Goal: Transaction & Acquisition: Purchase product/service

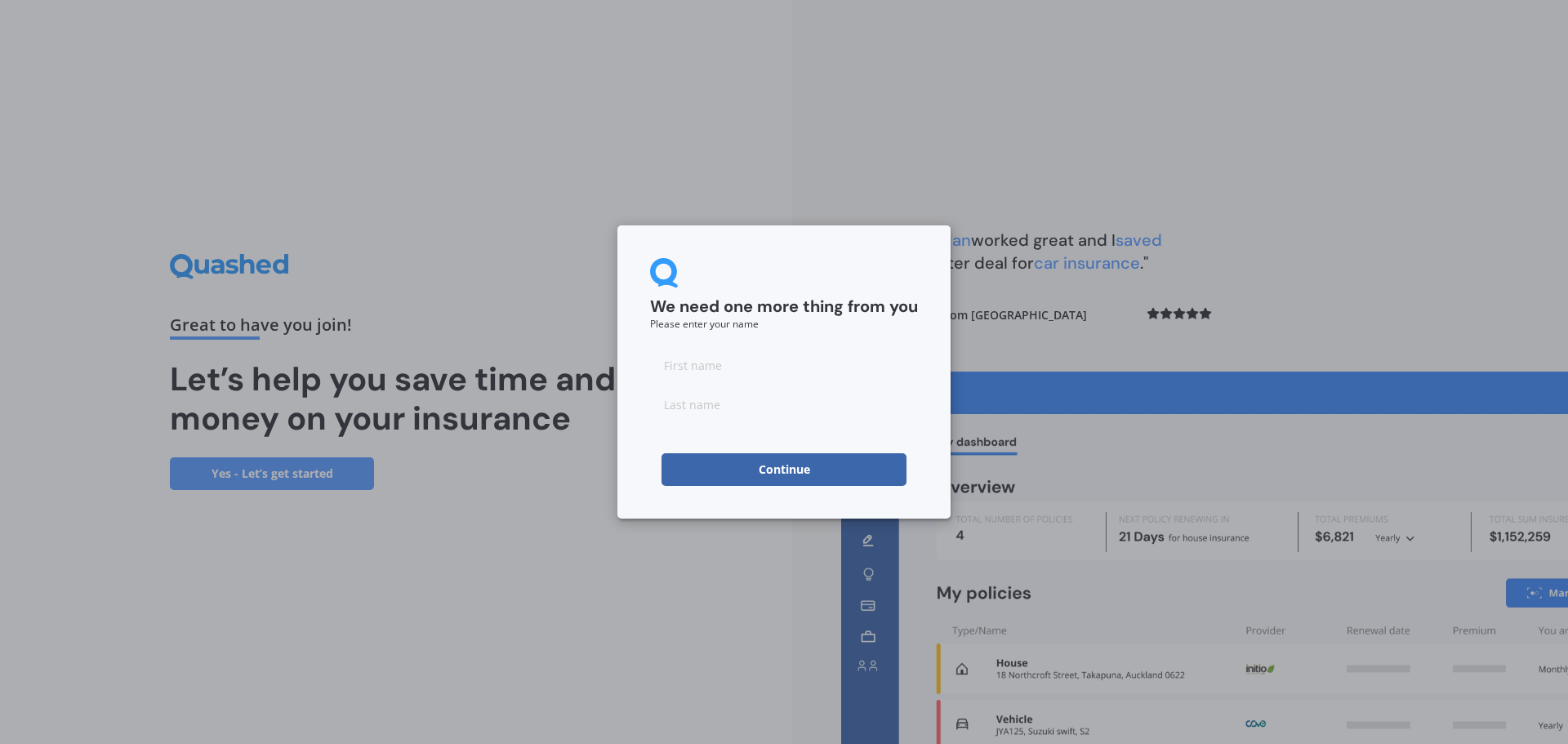
click at [714, 366] on input at bounding box center [784, 365] width 268 height 33
type input "[PERSON_NAME]"
click button "Continue" at bounding box center [783, 469] width 245 height 33
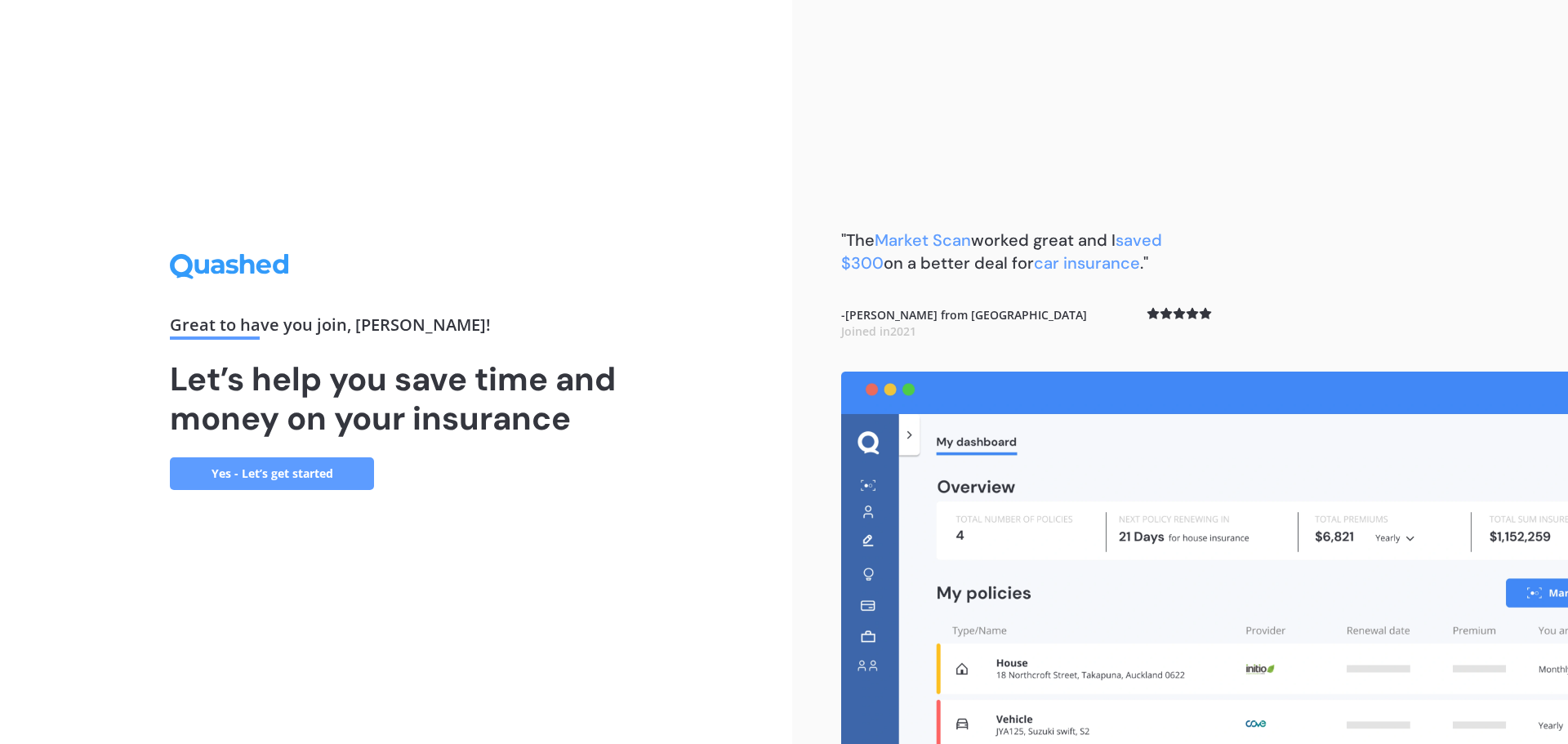
click at [241, 472] on link "Yes - Let’s get started" at bounding box center [272, 473] width 204 height 33
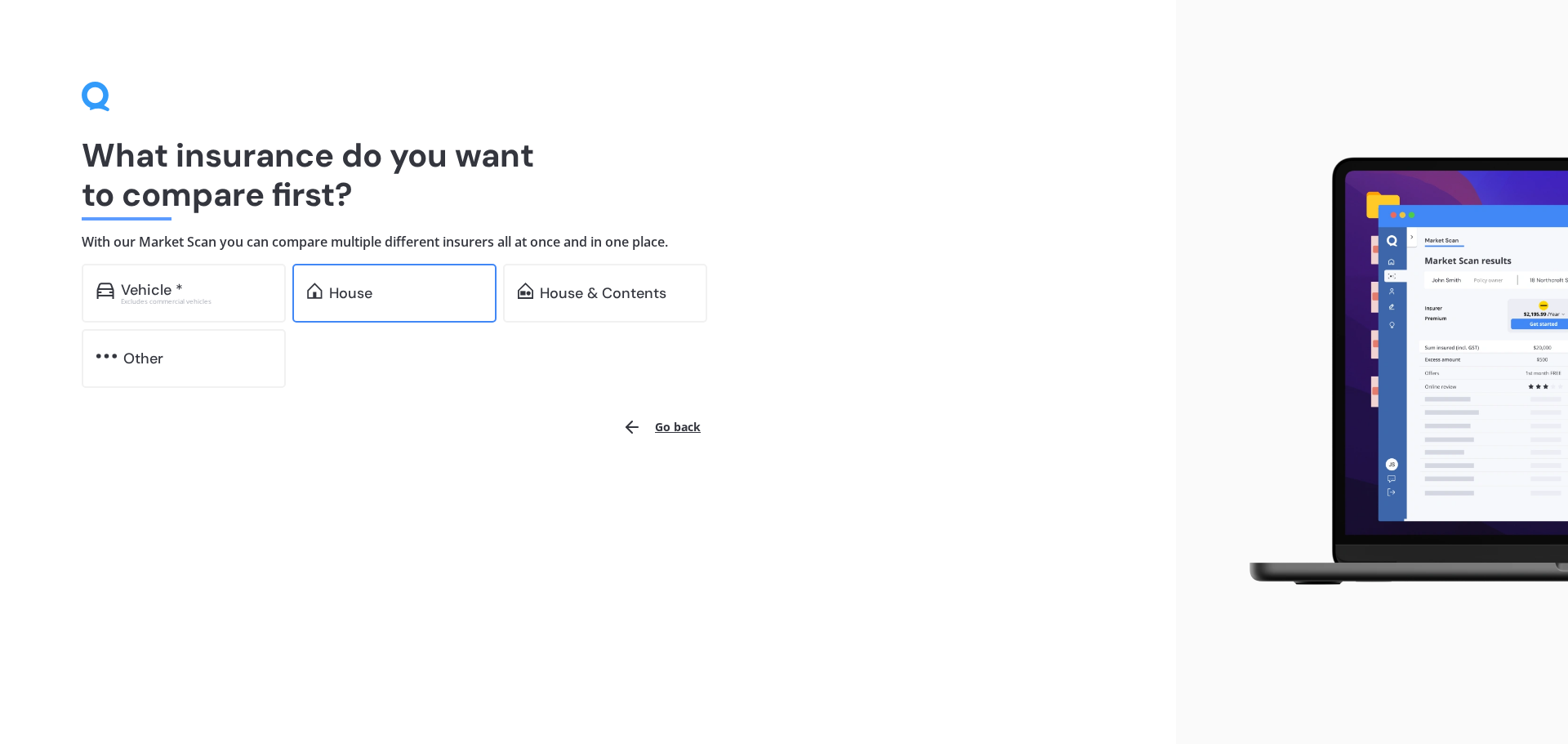
click at [388, 299] on div "House" at bounding box center [405, 293] width 153 height 16
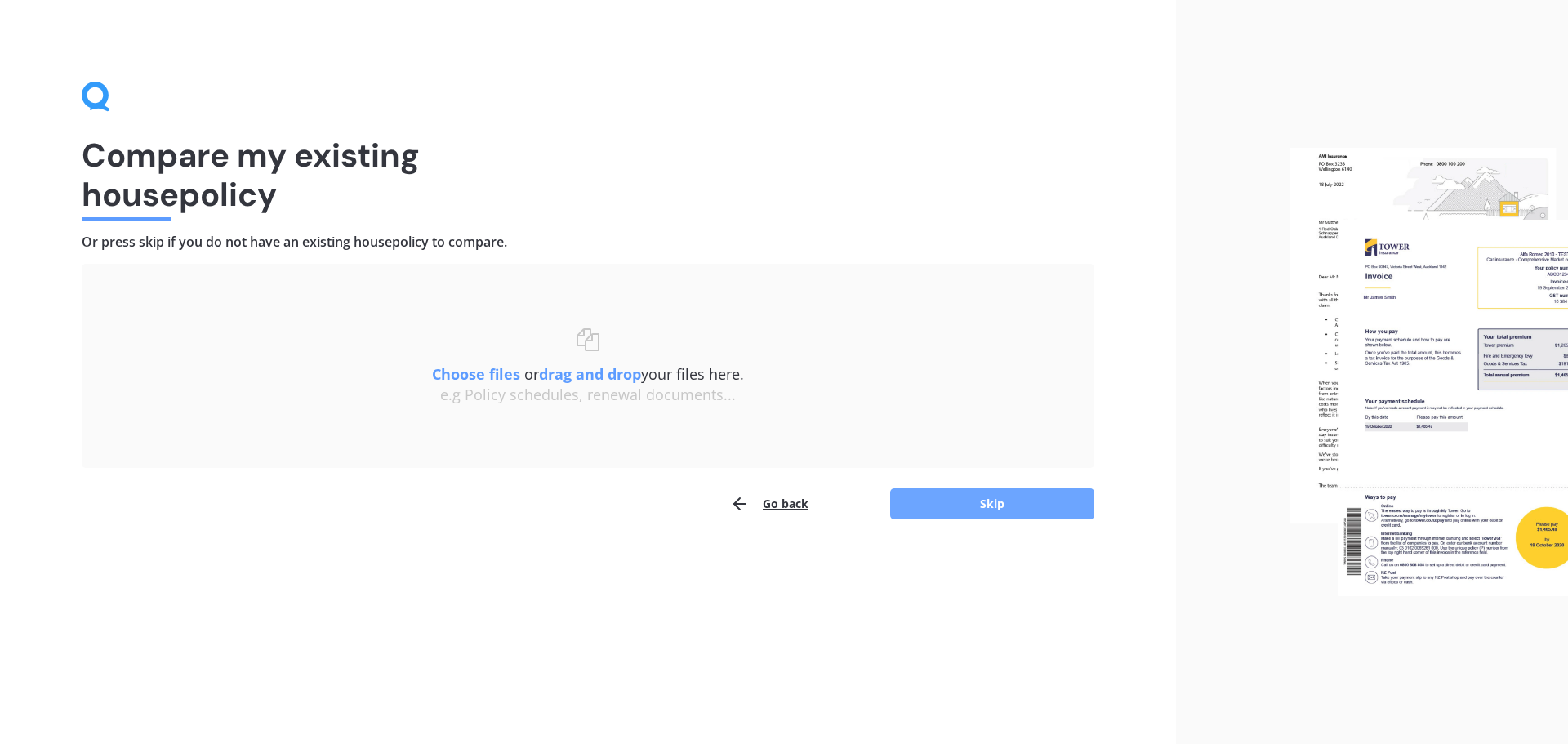
click at [977, 501] on button "Skip" at bounding box center [992, 503] width 204 height 31
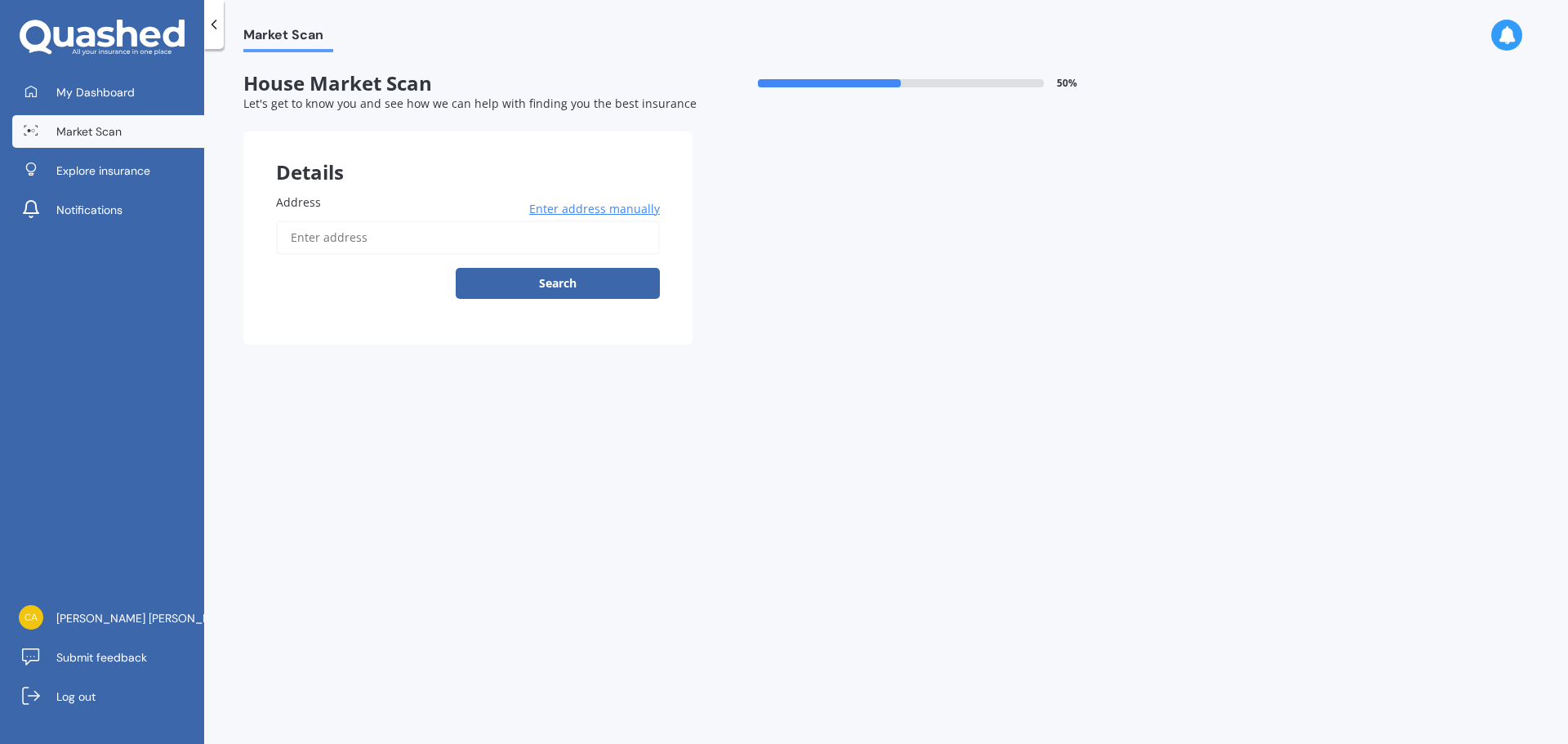
click at [350, 244] on input "Address" at bounding box center [468, 237] width 384 height 35
paste input "[STREET_ADDRESS]"
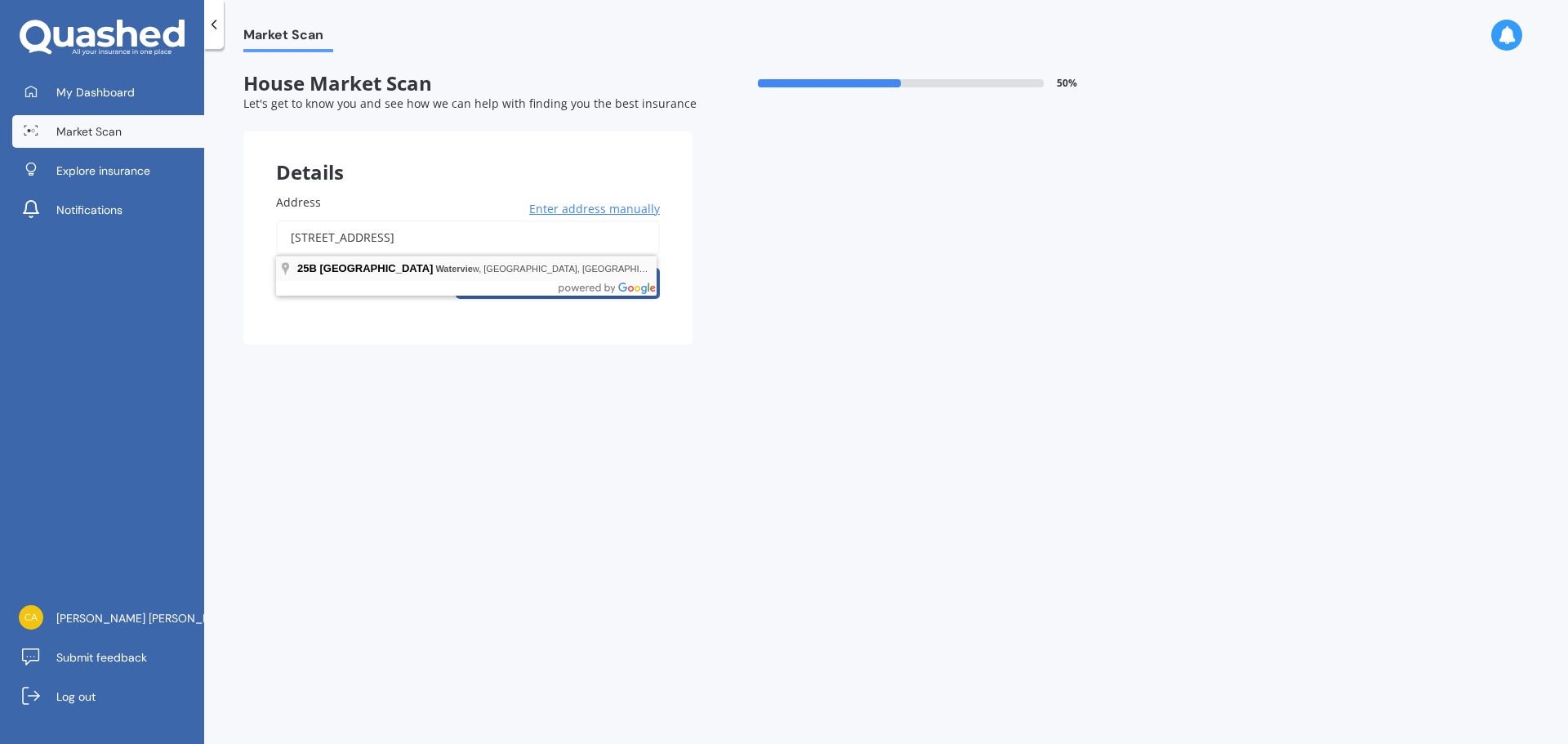
type input "[STREET_ADDRESS]"
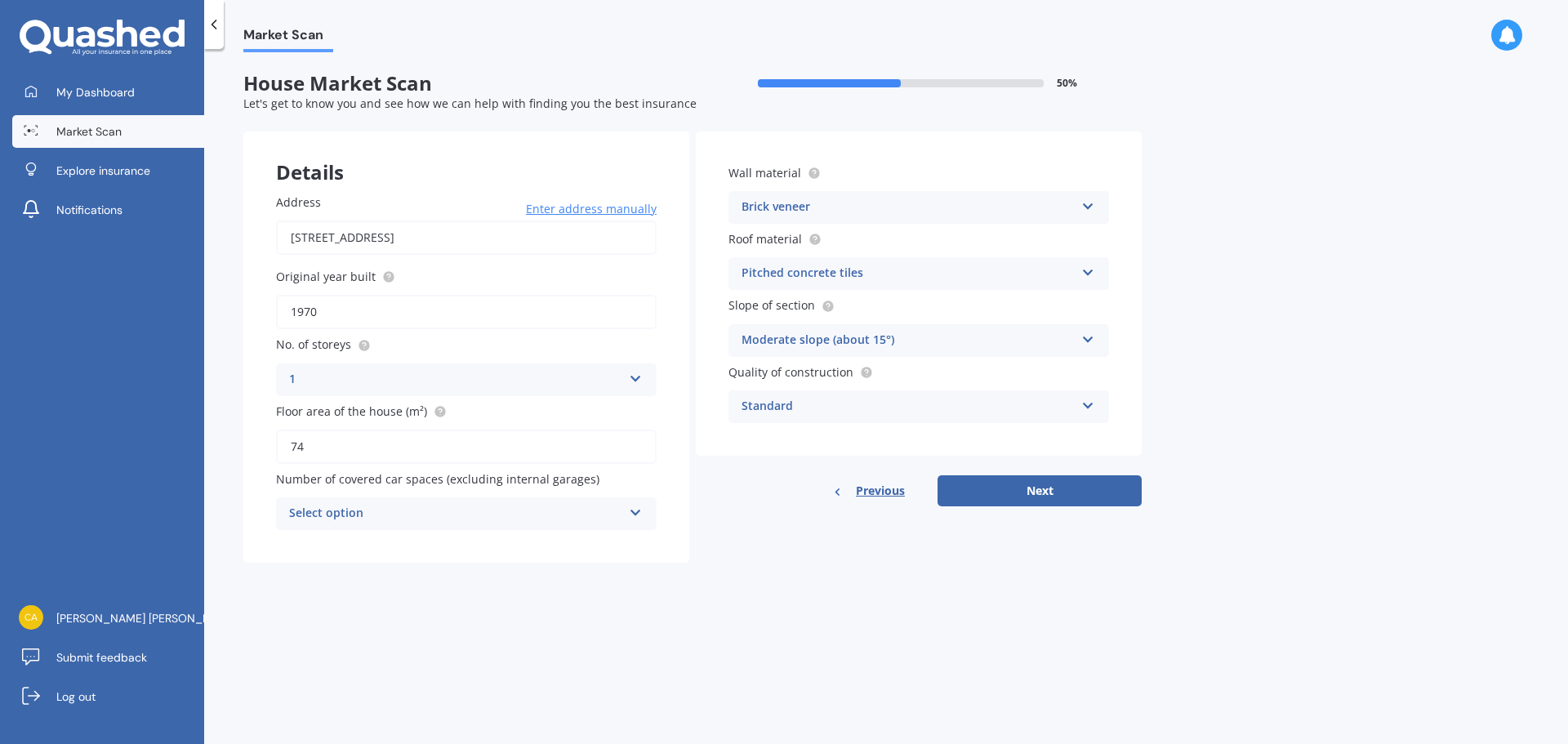
click at [509, 509] on div "Select option" at bounding box center [456, 513] width 333 height 20
click at [323, 546] on div "0" at bounding box center [466, 546] width 379 height 30
click at [365, 517] on div "0" at bounding box center [456, 513] width 333 height 20
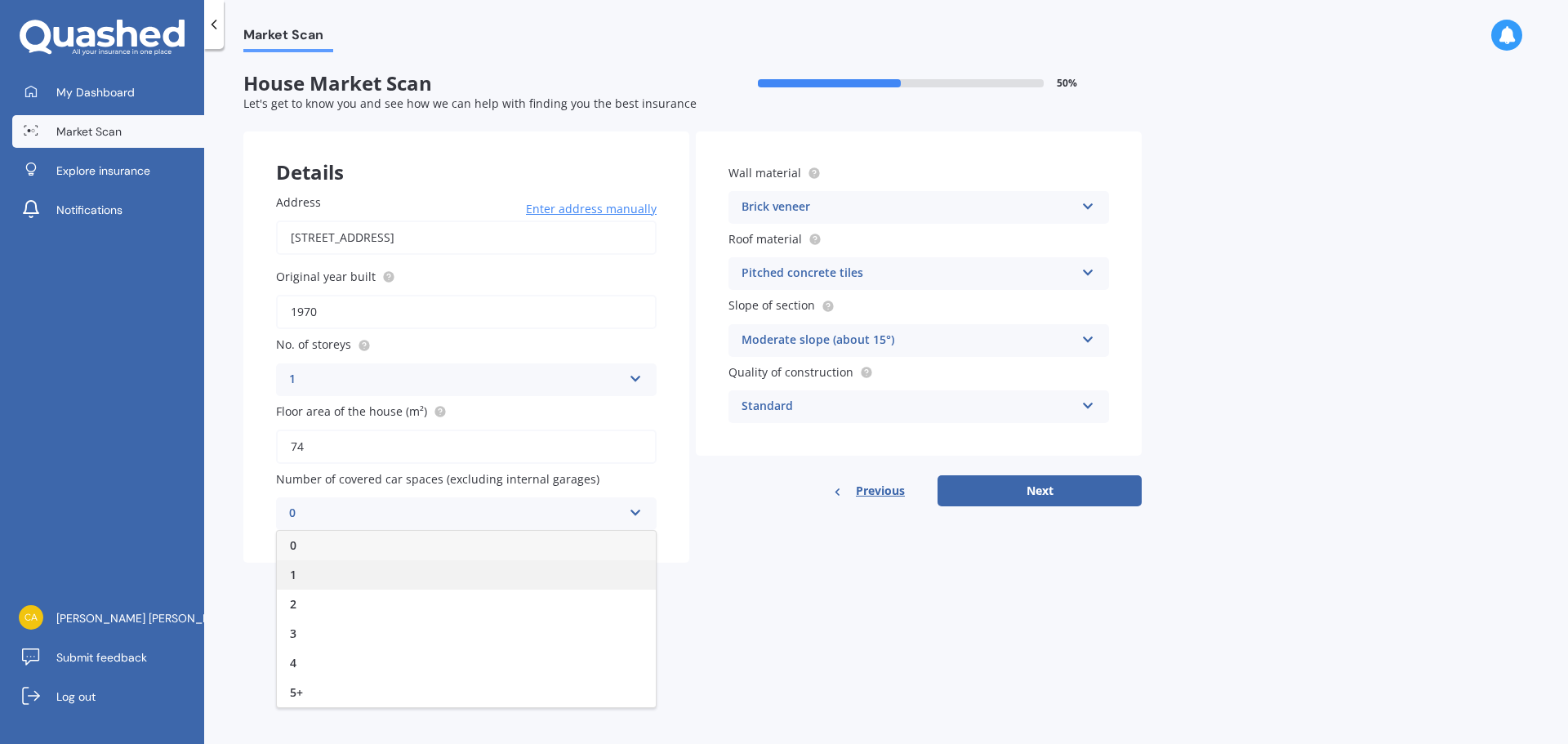
click at [301, 583] on div "1" at bounding box center [466, 575] width 379 height 30
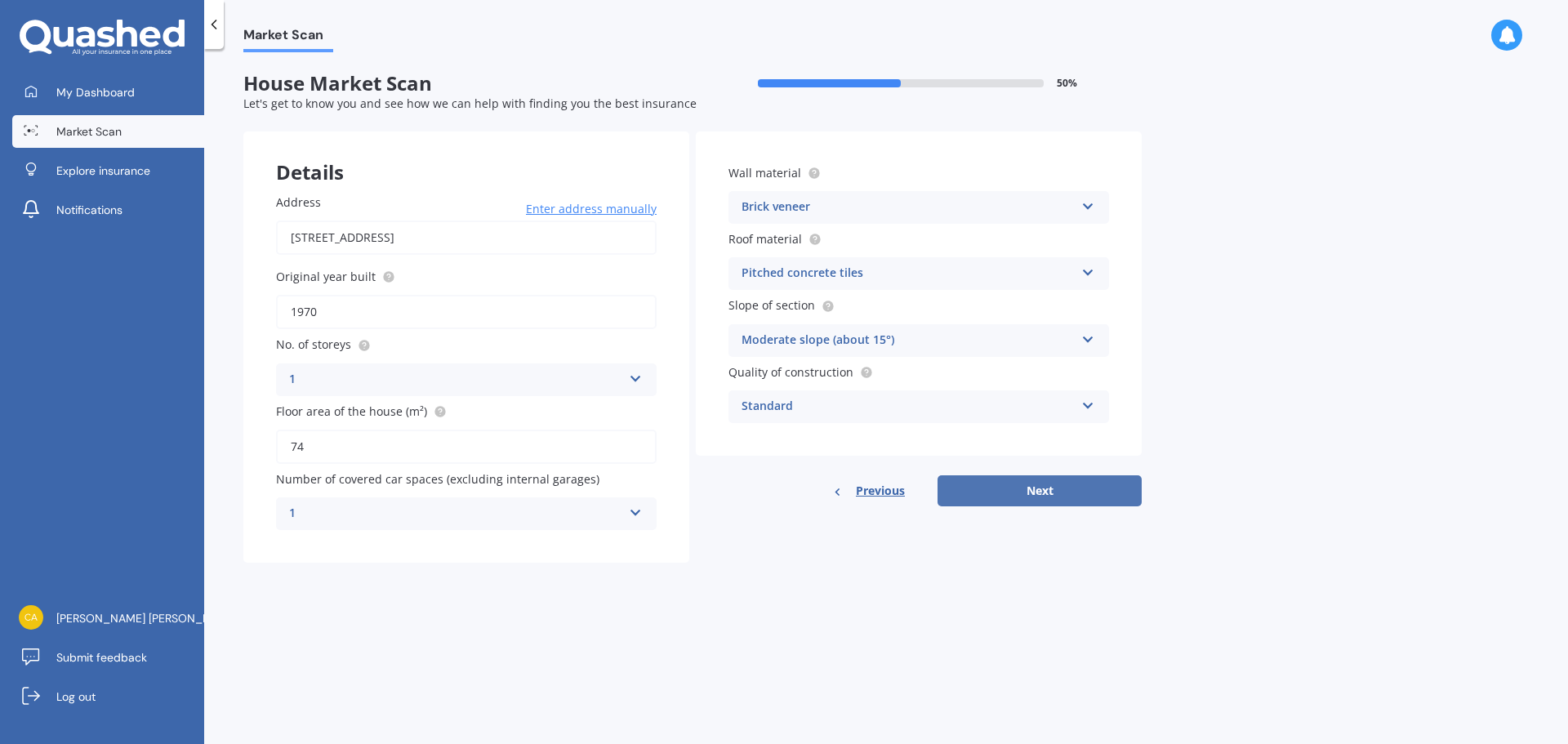
click at [1009, 484] on button "Next" at bounding box center [1040, 490] width 204 height 31
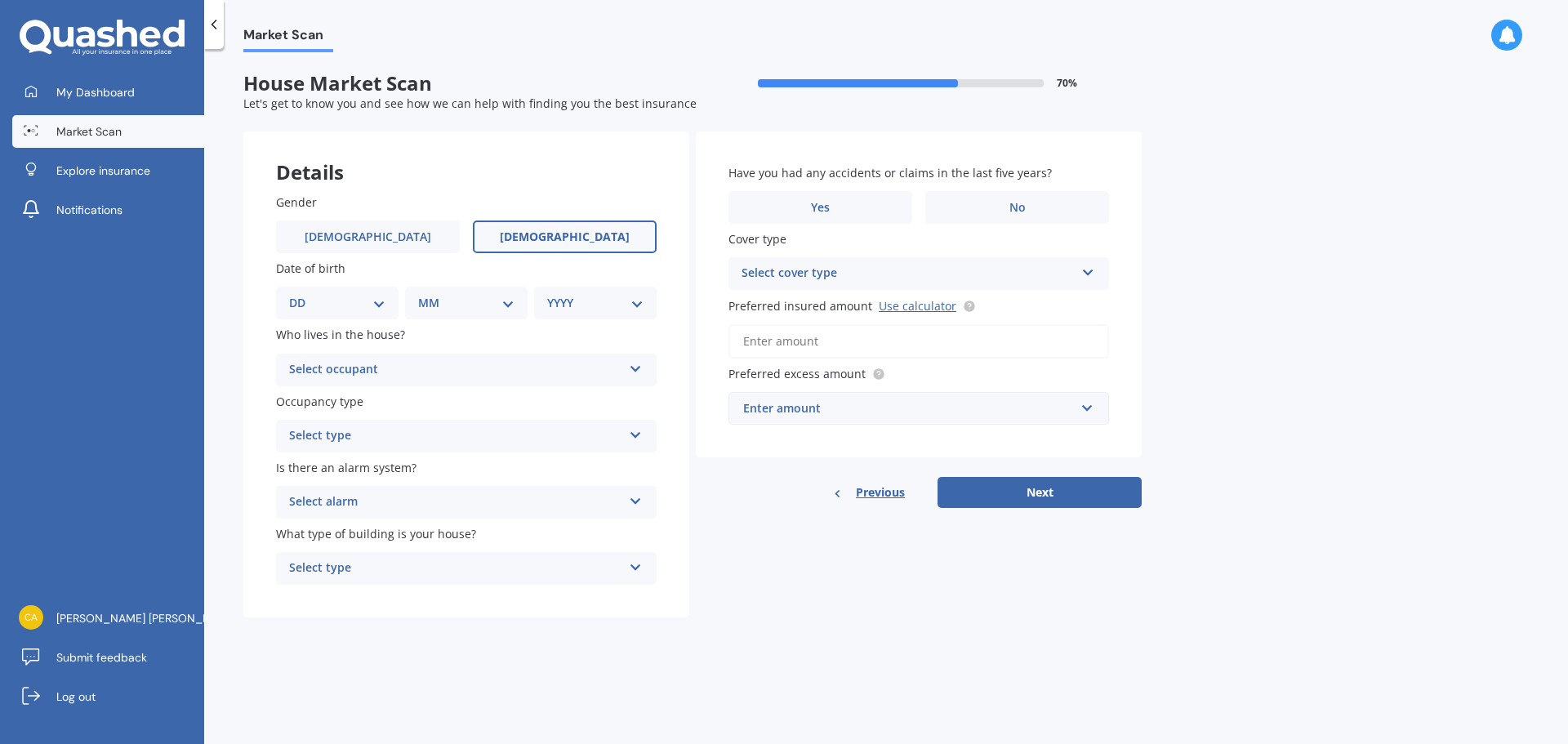
click at [525, 240] on label "[DEMOGRAPHIC_DATA]" at bounding box center [564, 236] width 183 height 33
click at [0, 0] on input "[DEMOGRAPHIC_DATA]" at bounding box center [0, 0] width 0 height 0
click at [384, 299] on select "DD 01 02 03 04 05 06 07 08 09 10 11 12 13 14 15 16 17 18 19 20 21 22 23 24 25 2…" at bounding box center [337, 303] width 96 height 18
select select "18"
click at [302, 294] on select "DD 01 02 03 04 05 06 07 08 09 10 11 12 13 14 15 16 17 18 19 20 21 22 23 24 25 2…" at bounding box center [337, 303] width 96 height 18
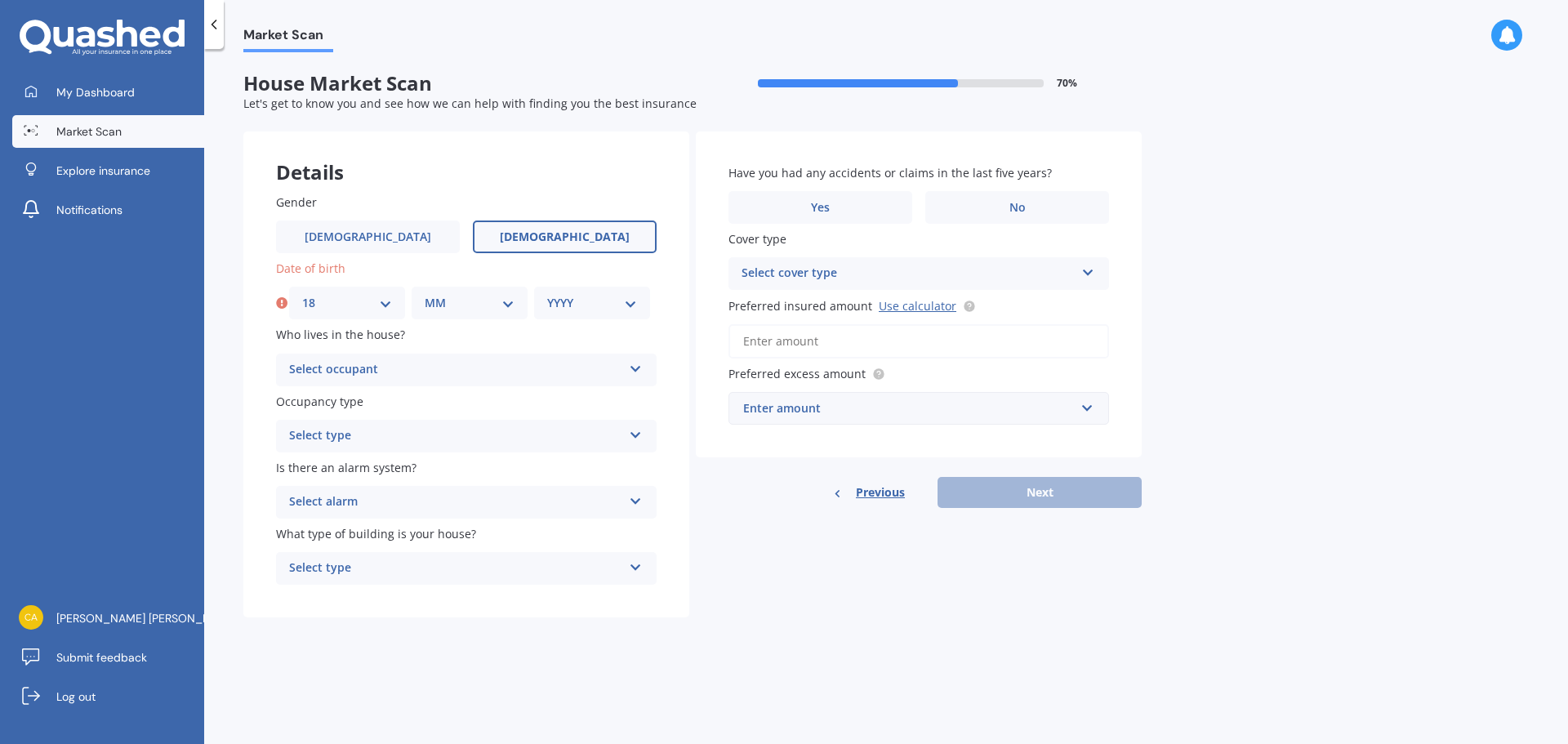
click at [485, 305] on select "MM 01 02 03 04 05 06 07 08 09 10 11 12" at bounding box center [469, 303] width 90 height 18
select select "04"
click at [424, 294] on select "MM 01 02 03 04 05 06 07 08 09 10 11 12" at bounding box center [469, 303] width 90 height 18
click at [573, 304] on select "YYYY 2009 2008 2007 2006 2005 2004 2003 2002 2001 2000 1999 1998 1997 1996 1995…" at bounding box center [592, 303] width 90 height 18
select select "1946"
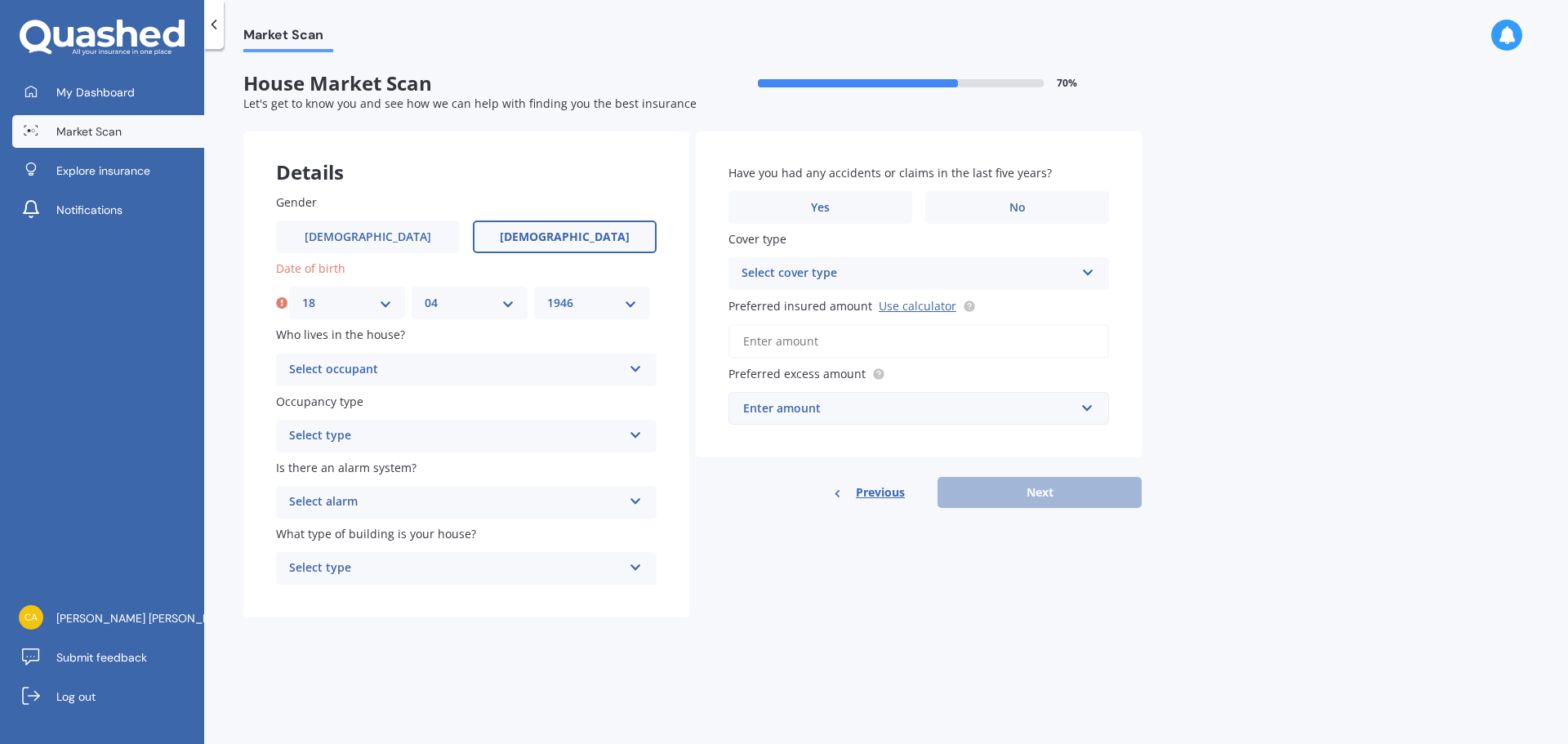
click at [547, 294] on select "YYYY 2009 2008 2007 2006 2005 2004 2003 2002 2001 2000 1999 1998 1997 1996 1995…" at bounding box center [592, 303] width 90 height 18
click at [406, 374] on div "Select occupant" at bounding box center [456, 370] width 333 height 20
click at [339, 400] on div "Owner" at bounding box center [466, 402] width 379 height 30
click at [340, 440] on div "Select type" at bounding box center [456, 436] width 333 height 20
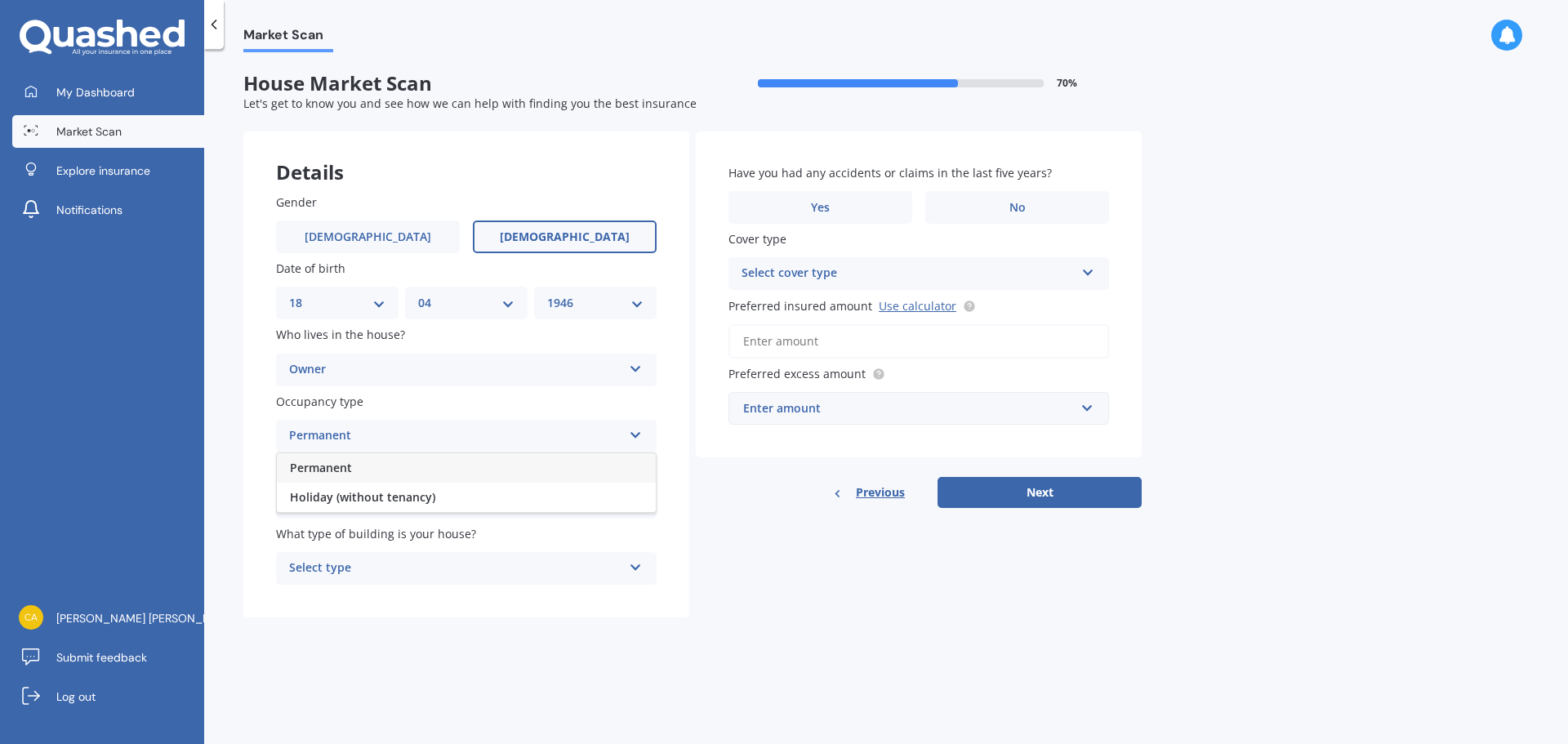
click at [331, 473] on span "Permanent" at bounding box center [321, 468] width 62 height 16
click at [338, 498] on div "Select alarm" at bounding box center [456, 502] width 333 height 20
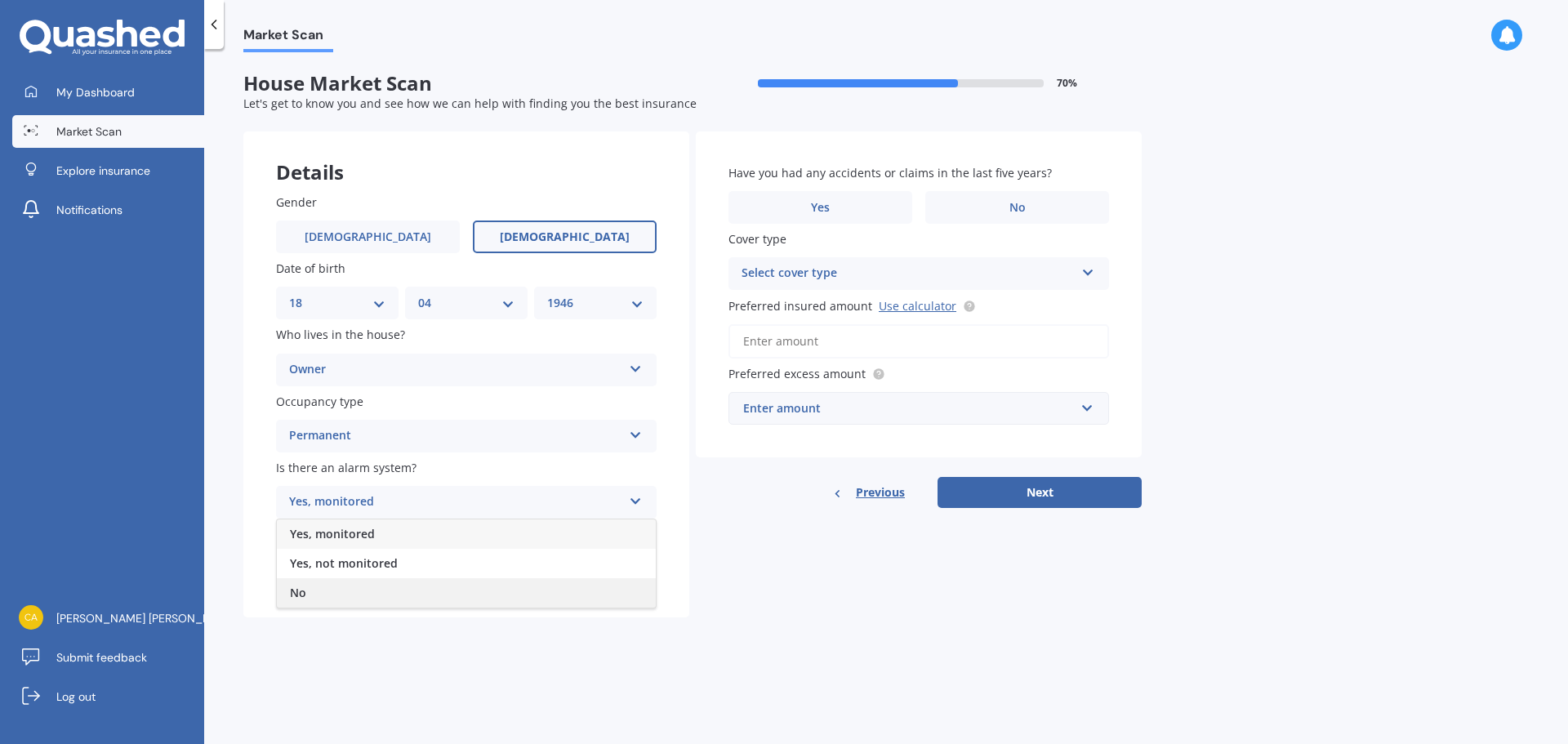
click at [329, 593] on div "No" at bounding box center [466, 592] width 379 height 30
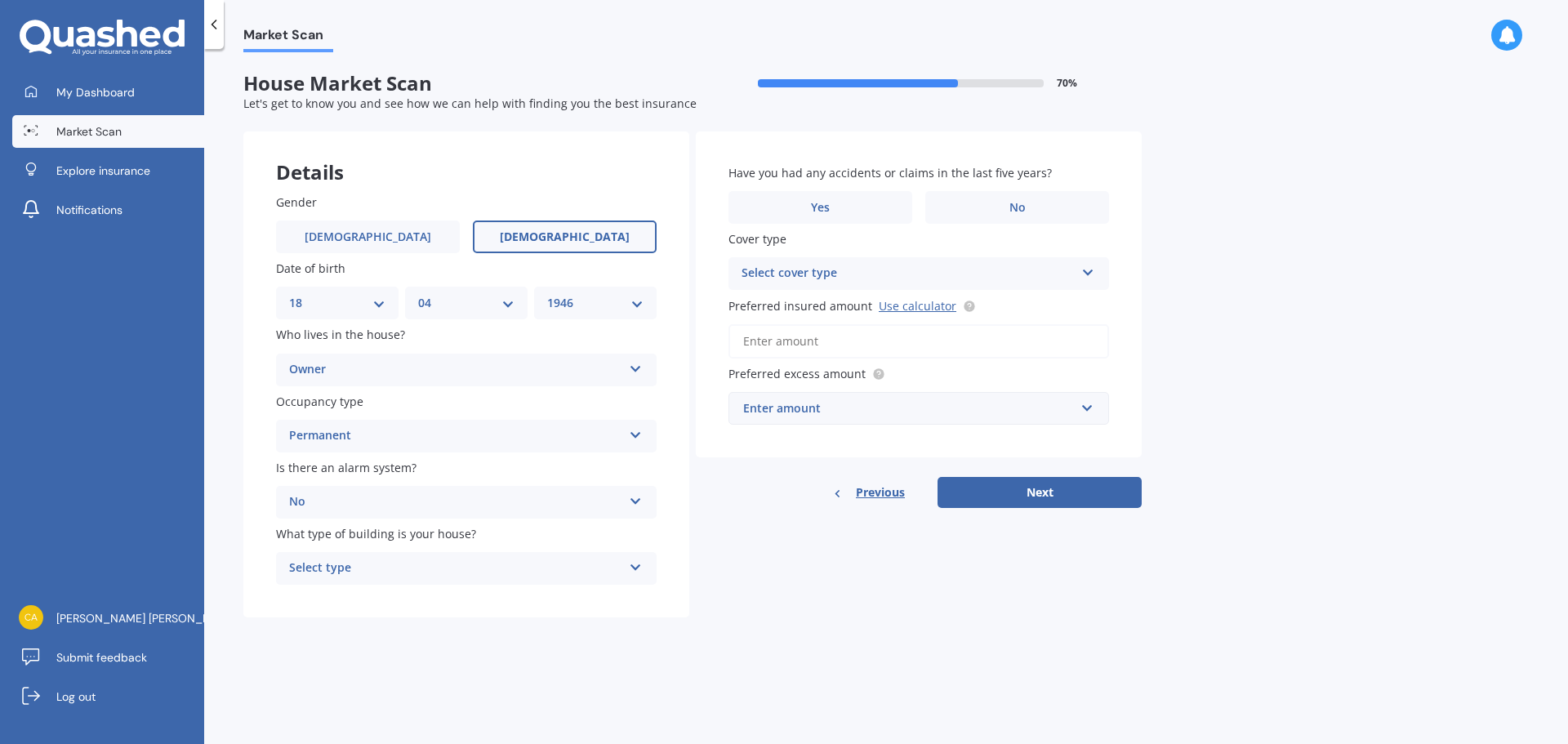
click at [424, 576] on div "Select type" at bounding box center [456, 569] width 333 height 20
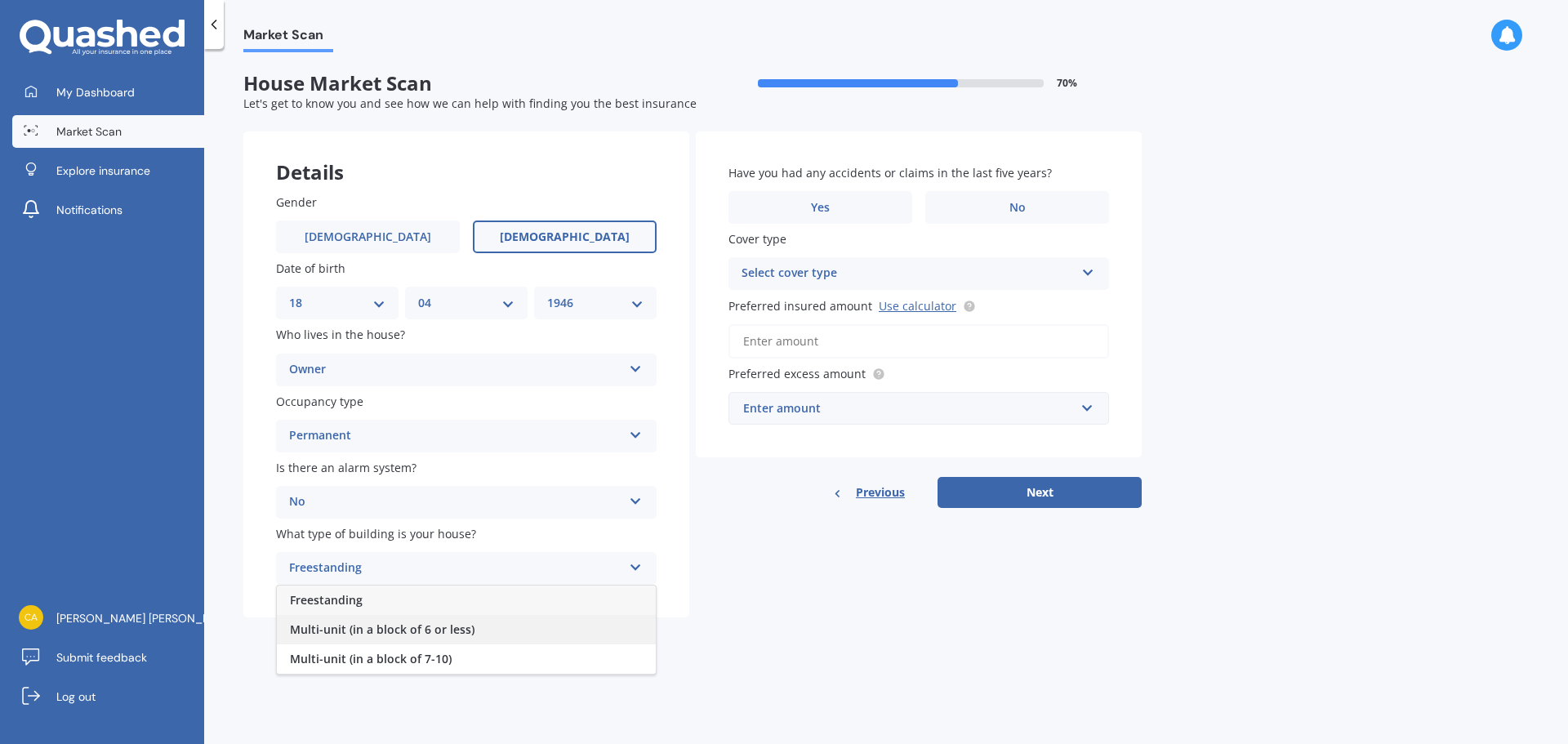
click at [400, 628] on span "Multi-unit (in a block of 6 or less)" at bounding box center [383, 629] width 184 height 16
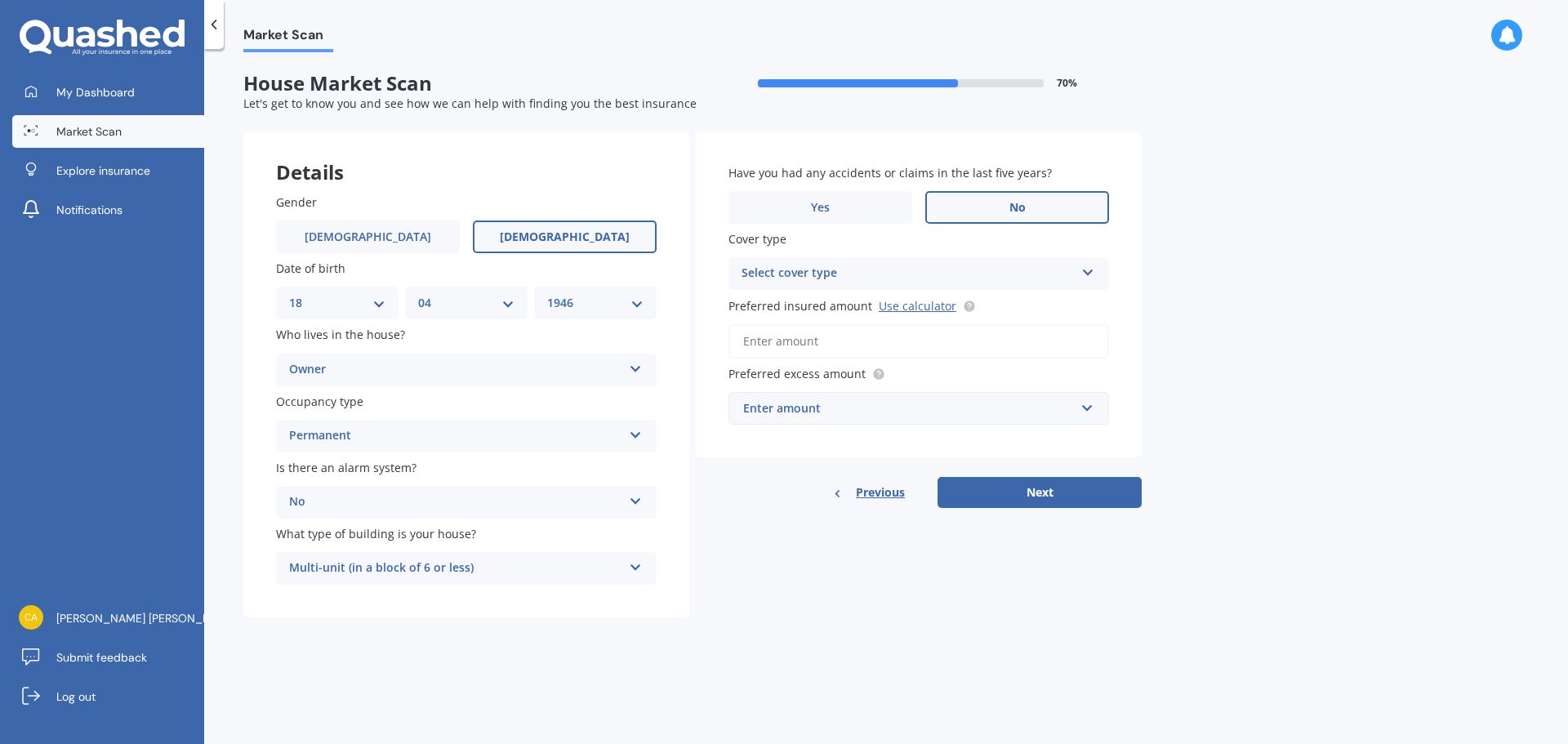
click at [973, 202] on label "No" at bounding box center [1017, 207] width 183 height 33
click at [0, 0] on input "No" at bounding box center [0, 0] width 0 height 0
click at [884, 275] on div "Select cover type" at bounding box center [908, 273] width 333 height 20
click at [812, 276] on div "High" at bounding box center [908, 273] width 333 height 20
click at [812, 276] on div "Select cover type" at bounding box center [912, 273] width 325 height 18
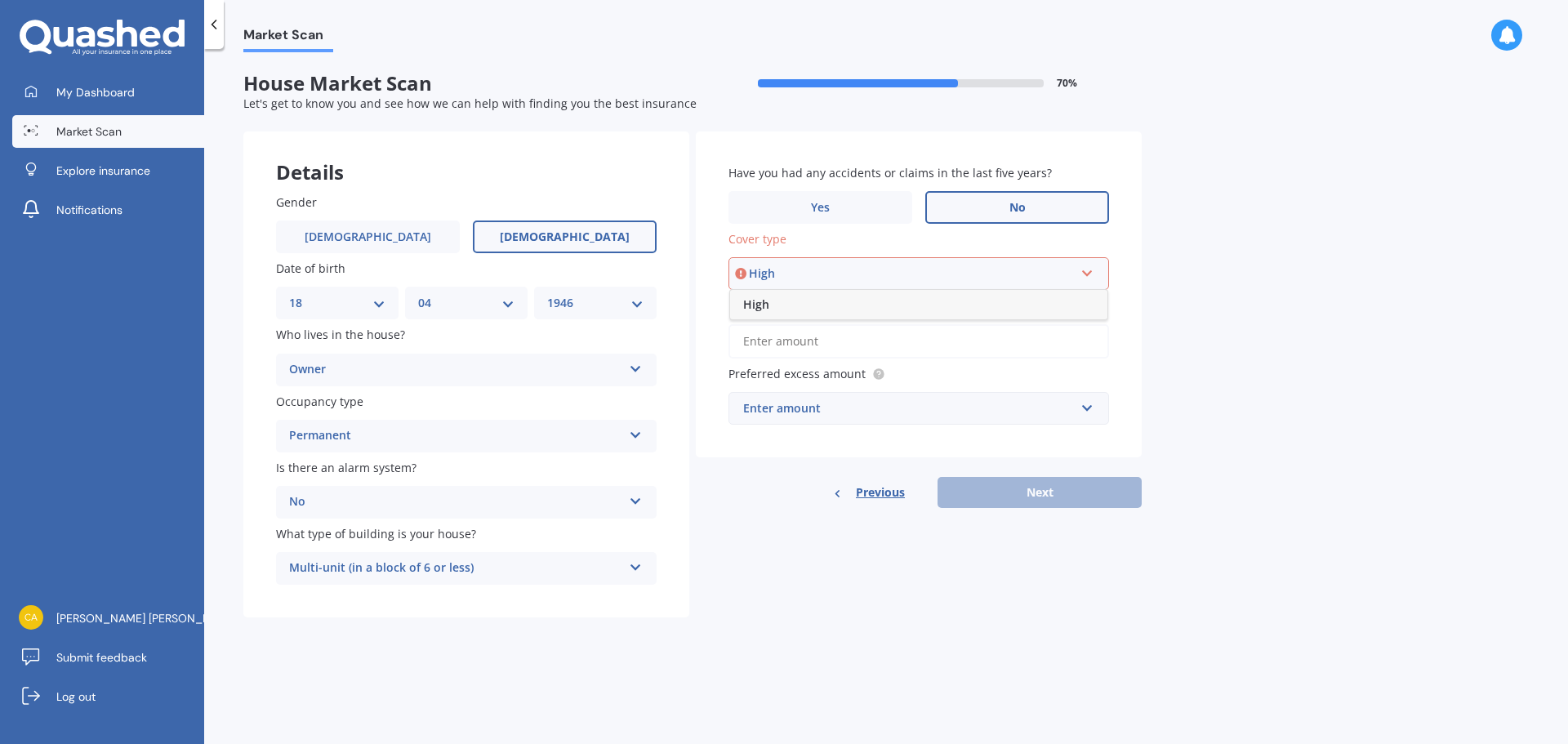
click at [764, 307] on span "High" at bounding box center [756, 304] width 26 height 16
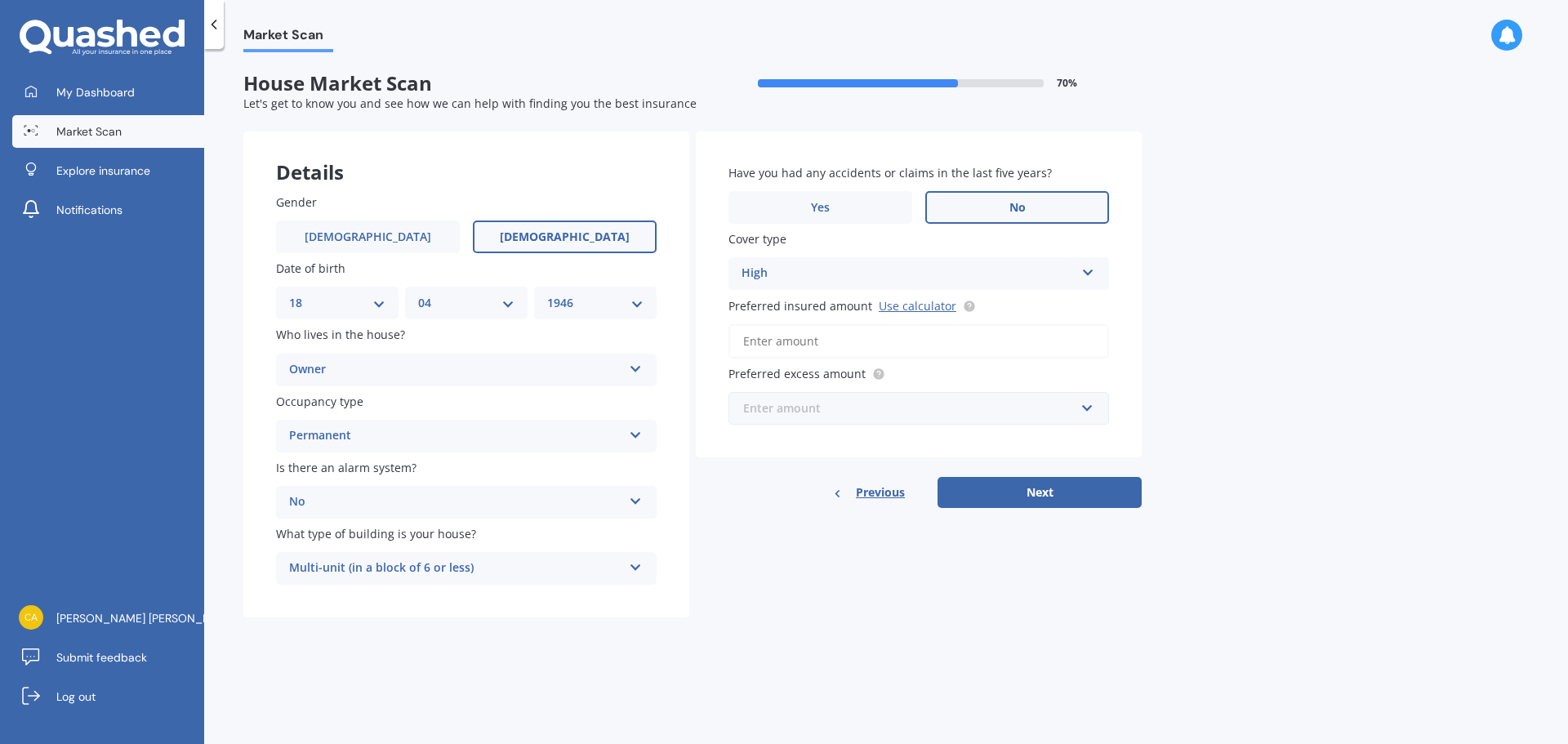
click at [940, 417] on input "text" at bounding box center [913, 407] width 366 height 31
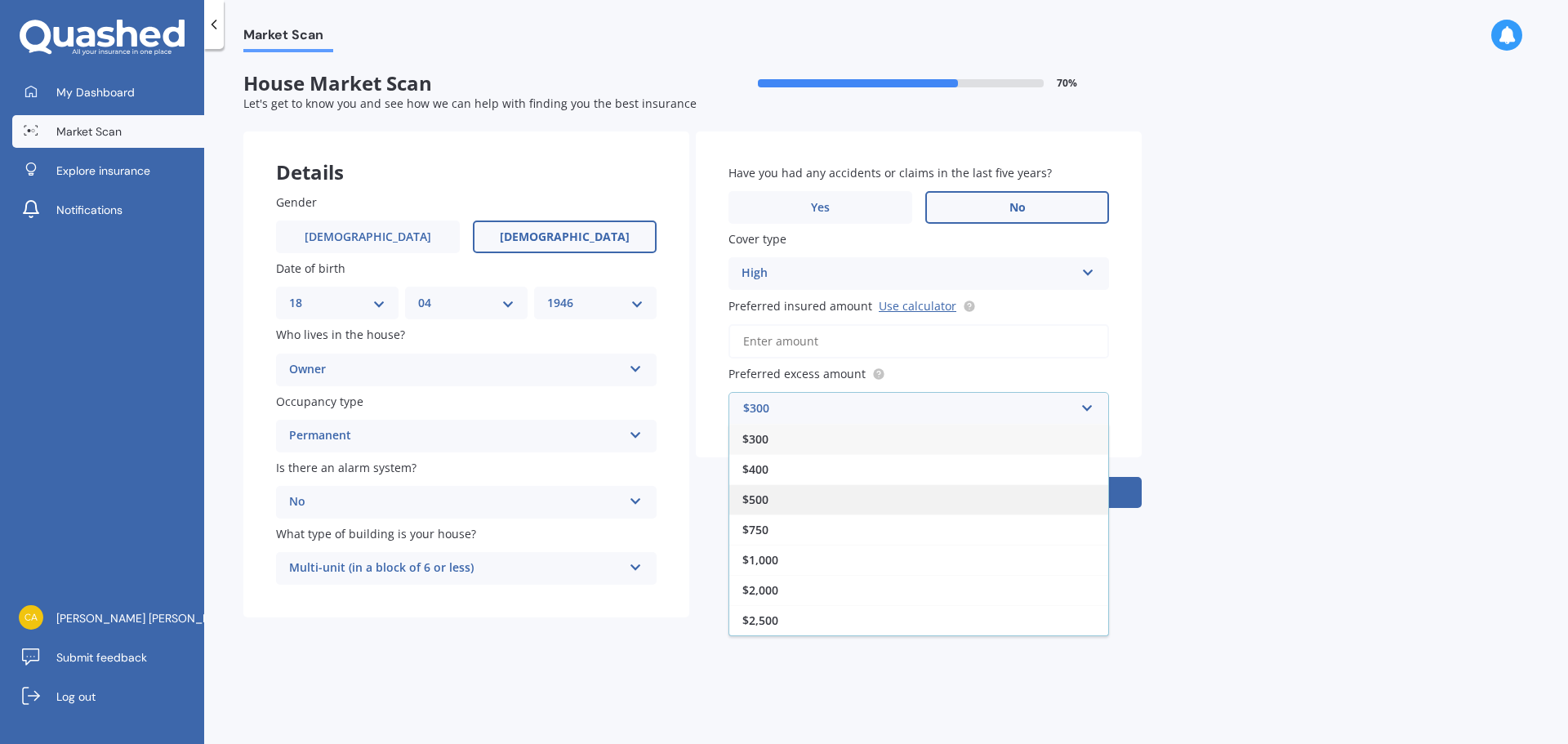
click at [761, 500] on span "$500" at bounding box center [755, 499] width 26 height 16
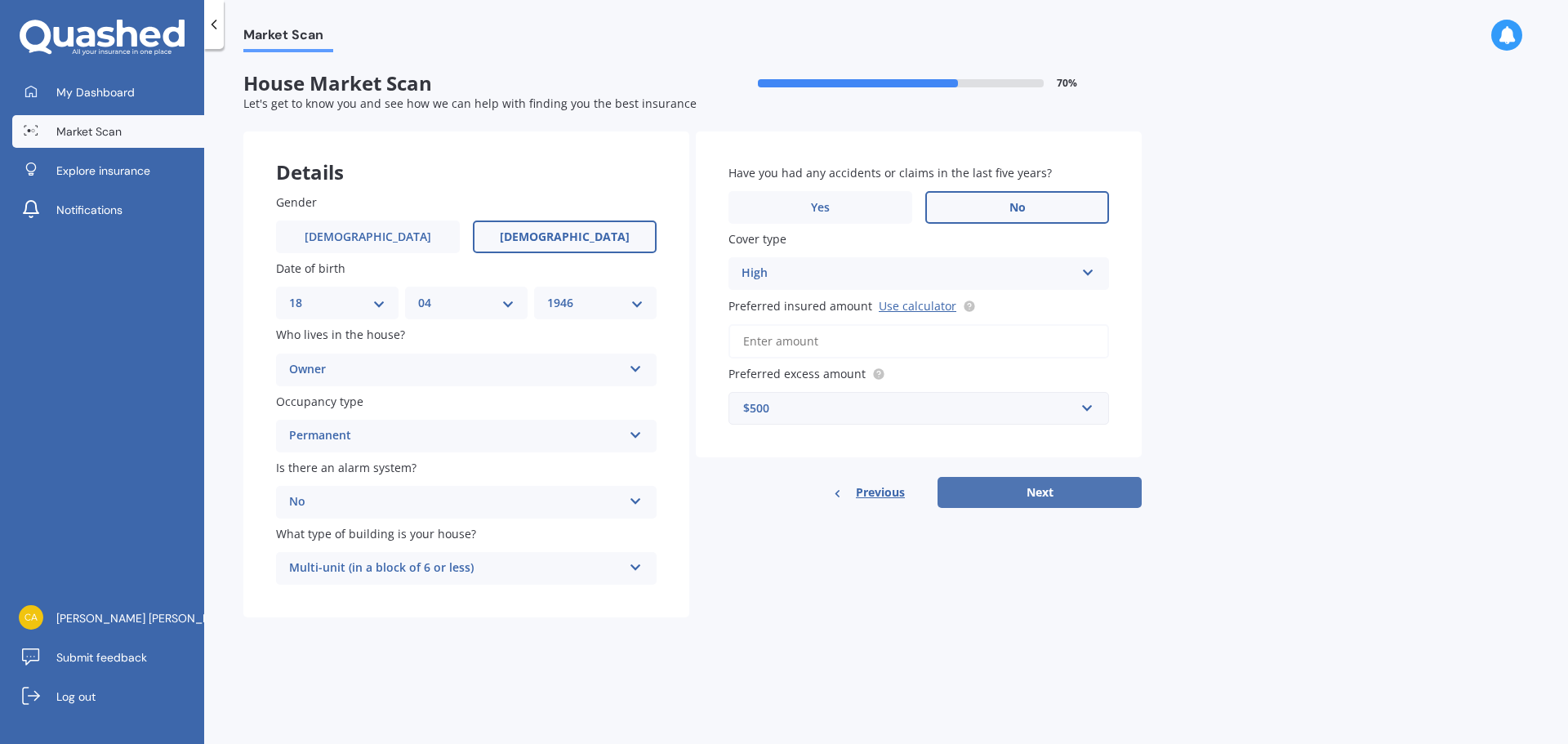
click at [1037, 498] on button "Next" at bounding box center [1040, 491] width 204 height 31
click at [907, 309] on link "Use calculator" at bounding box center [918, 306] width 77 height 16
click at [901, 346] on input "Preferred insured amount Use calculator" at bounding box center [919, 341] width 381 height 35
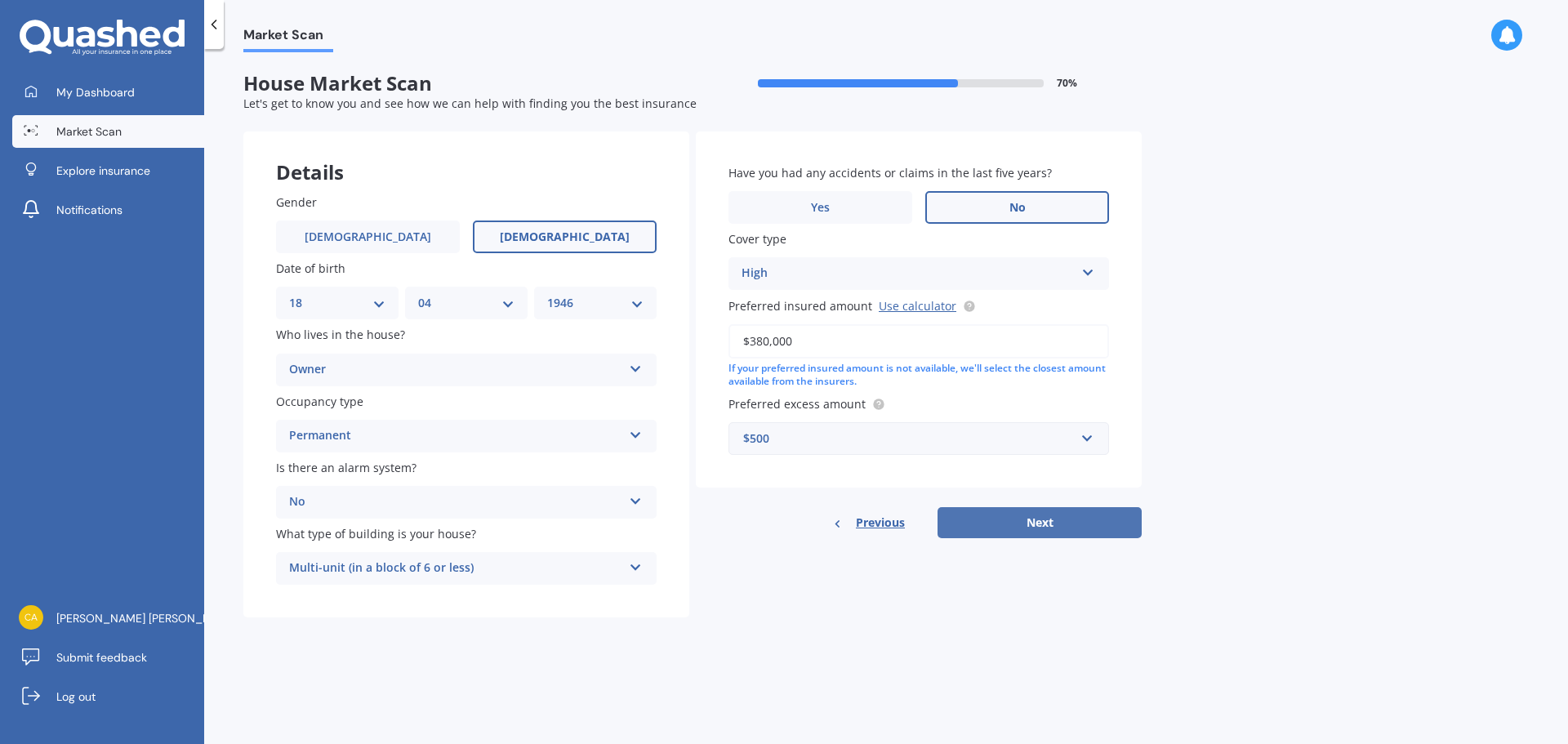
type input "$380,000"
click at [1055, 517] on button "Next" at bounding box center [1040, 522] width 204 height 31
select select "18"
select select "04"
select select "1946"
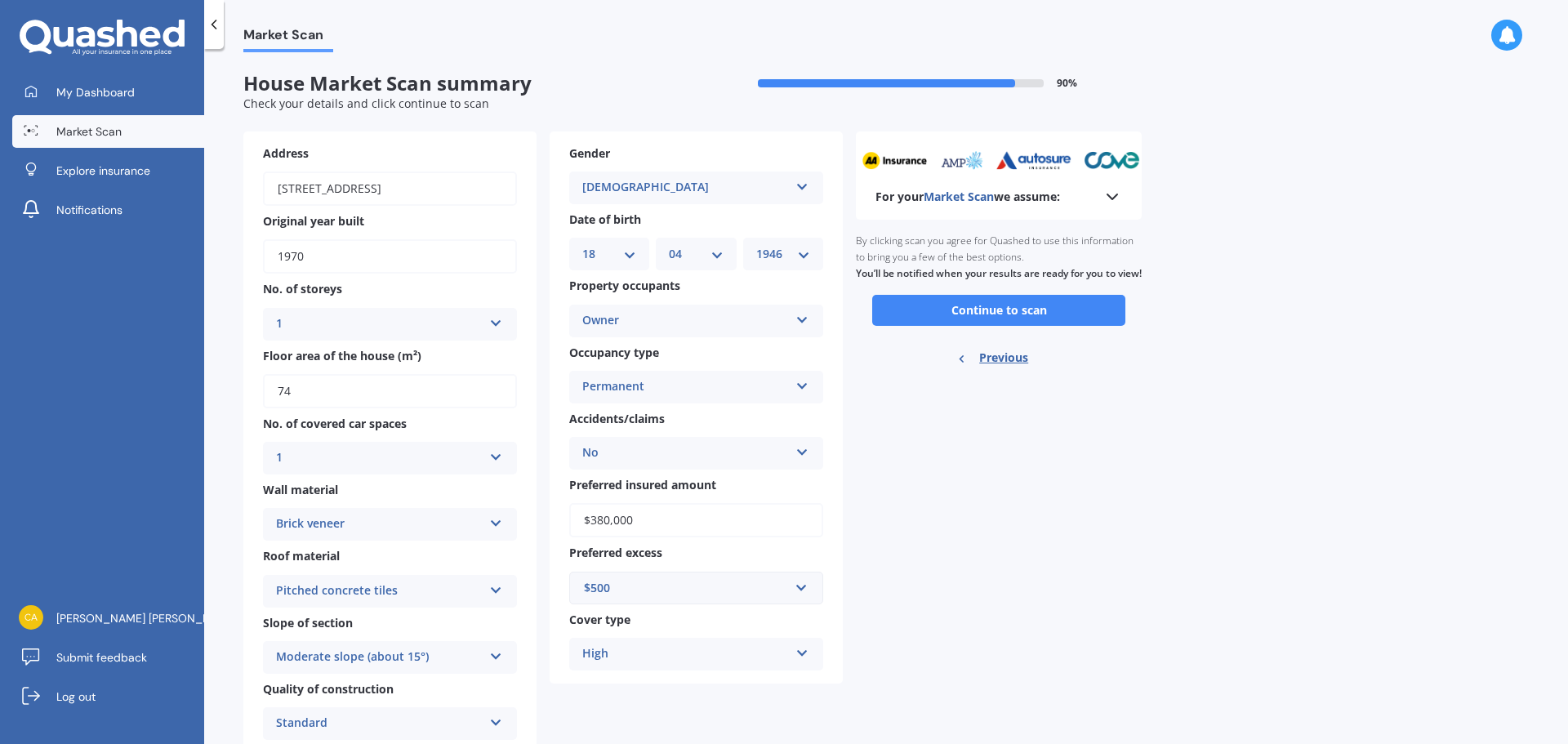
click at [992, 326] on button "Continue to scan" at bounding box center [998, 309] width 253 height 31
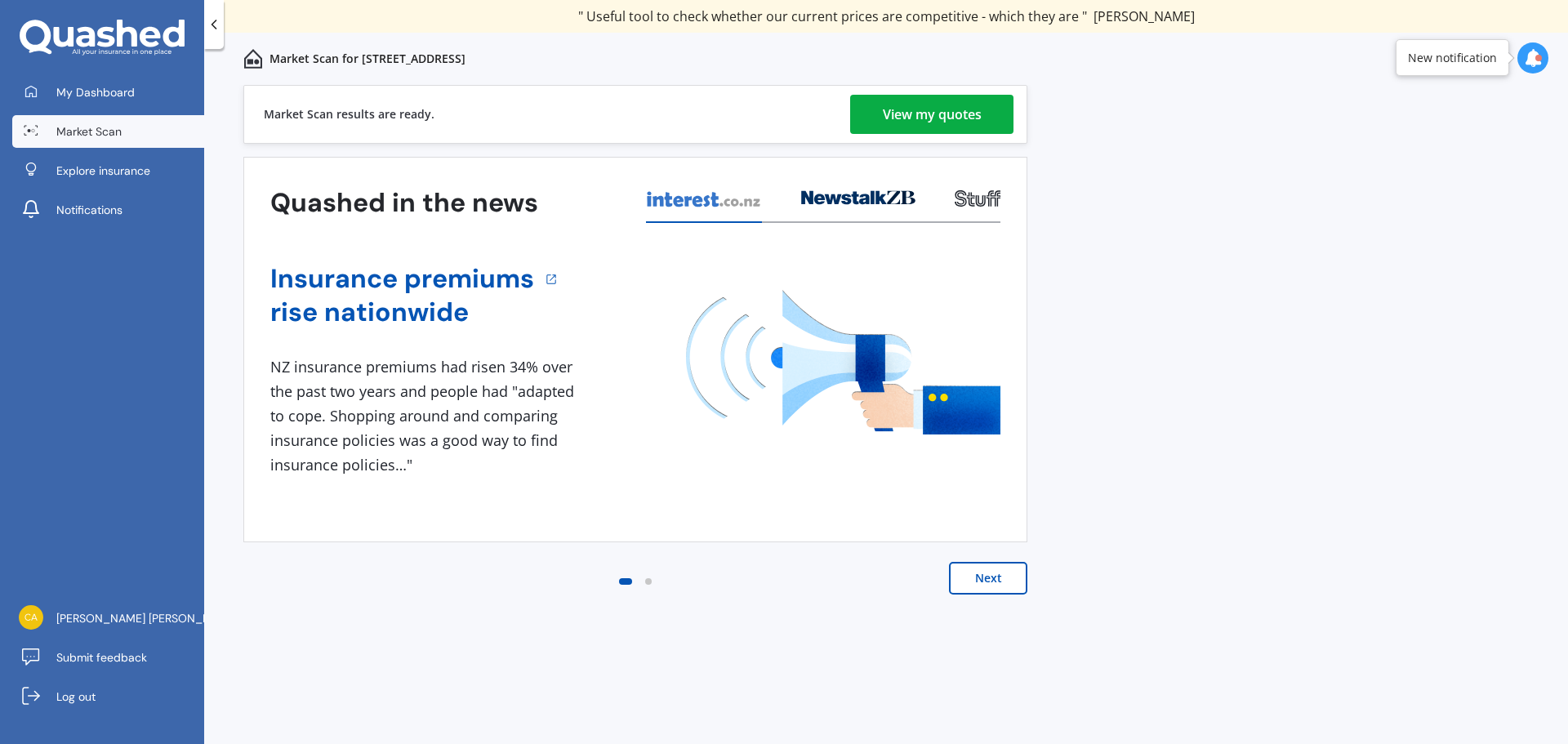
click at [926, 111] on div "View my quotes" at bounding box center [933, 115] width 99 height 40
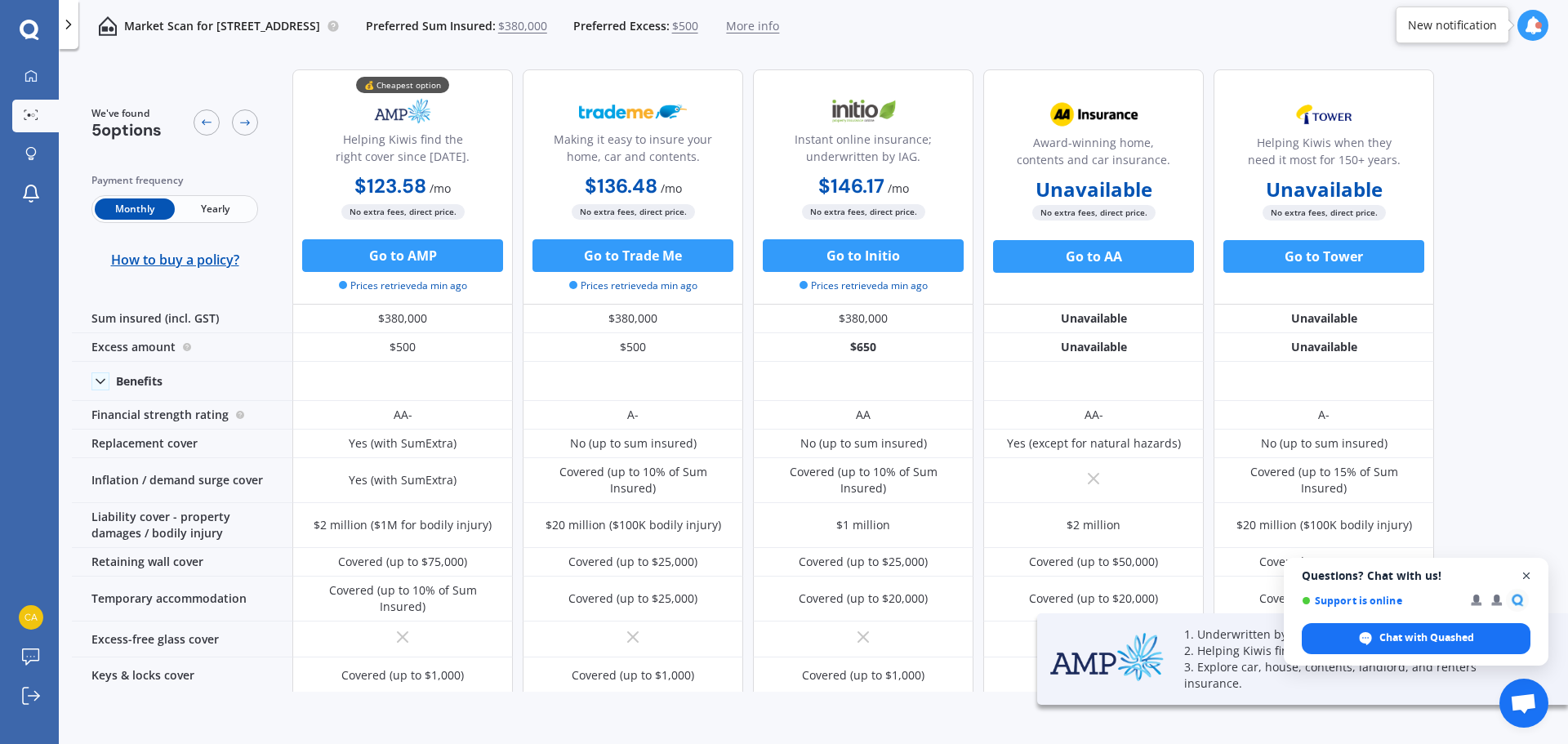
click at [1529, 576] on span "Close chat" at bounding box center [1526, 576] width 21 height 21
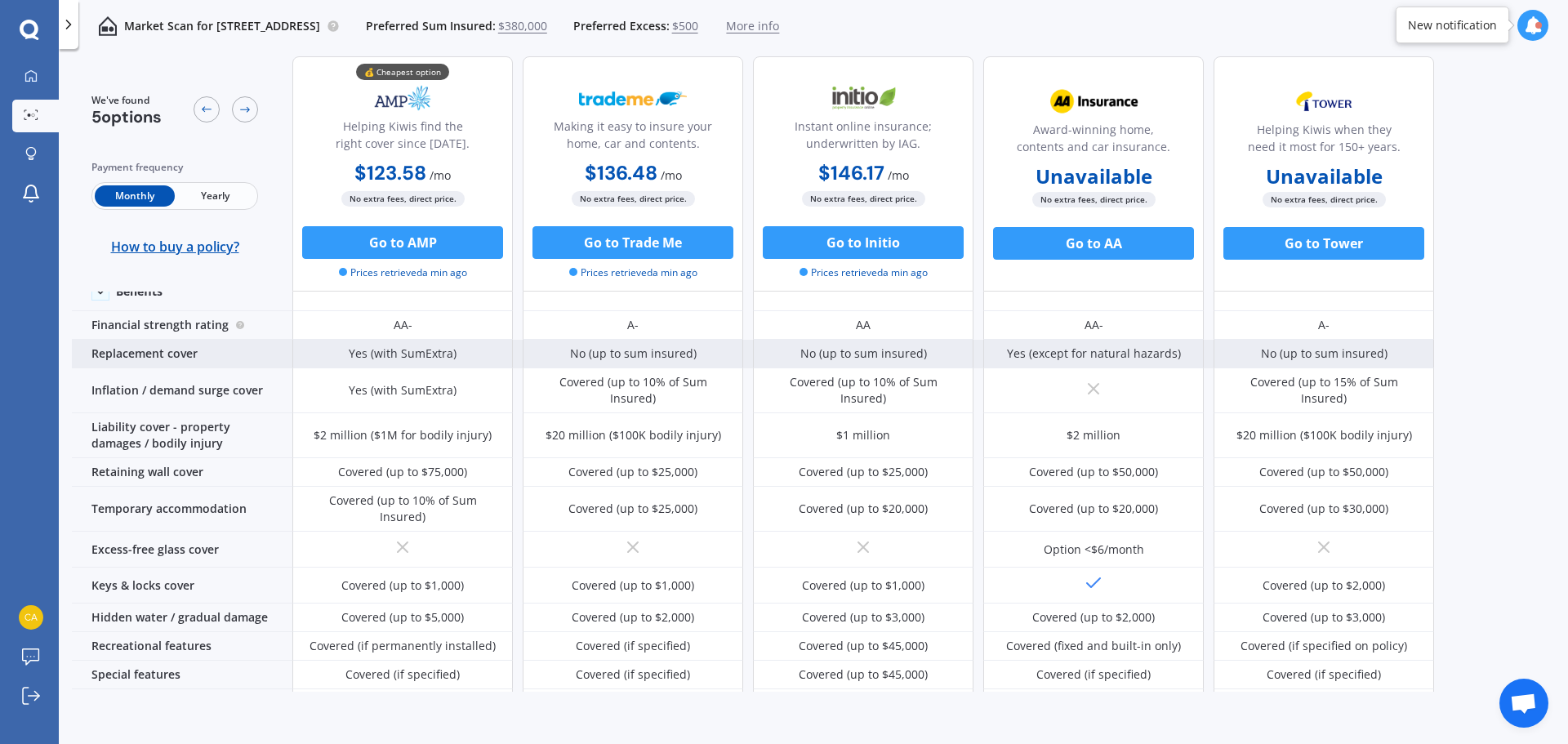
scroll to position [163, 0]
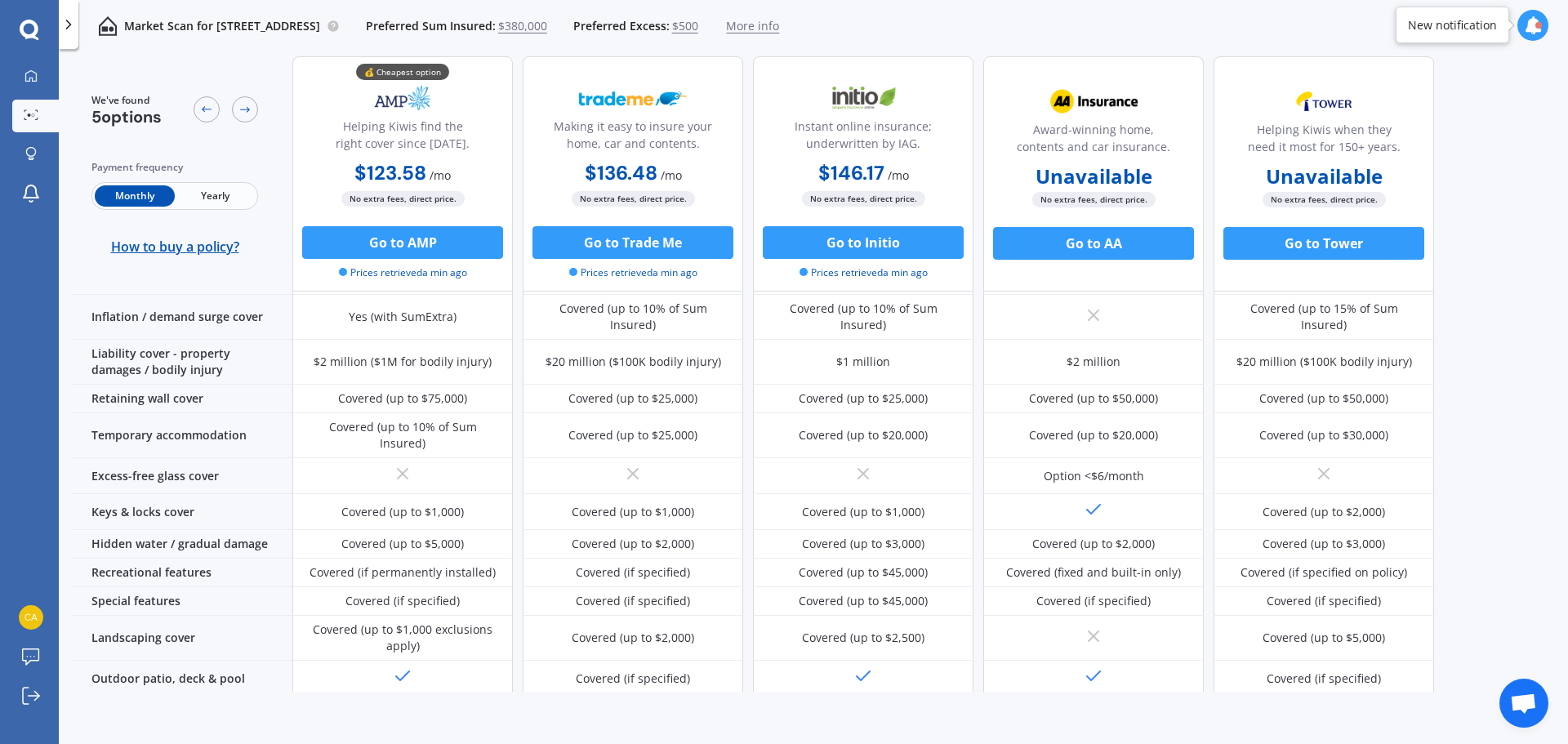
click at [213, 200] on span "Yearly" at bounding box center [214, 195] width 80 height 21
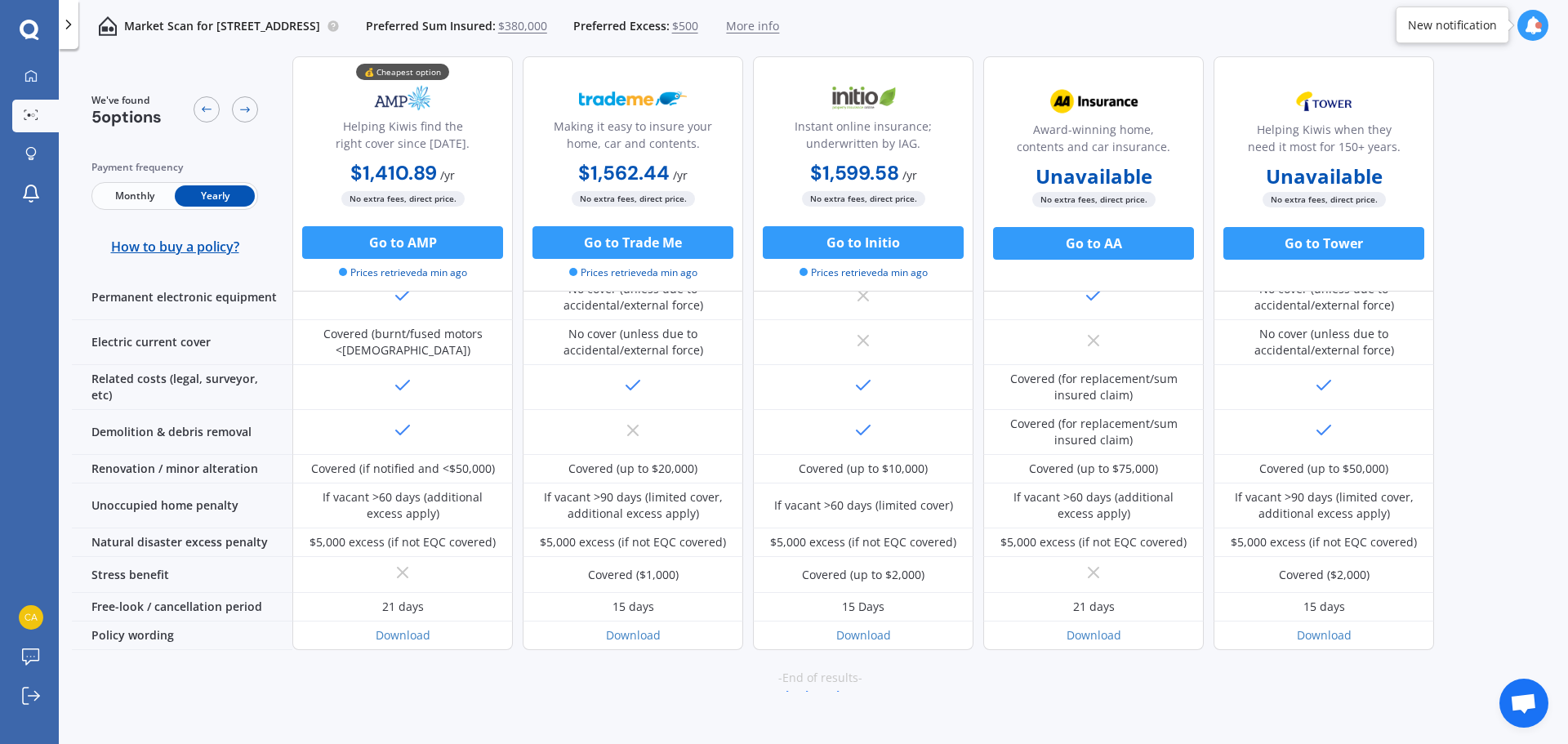
scroll to position [638, 0]
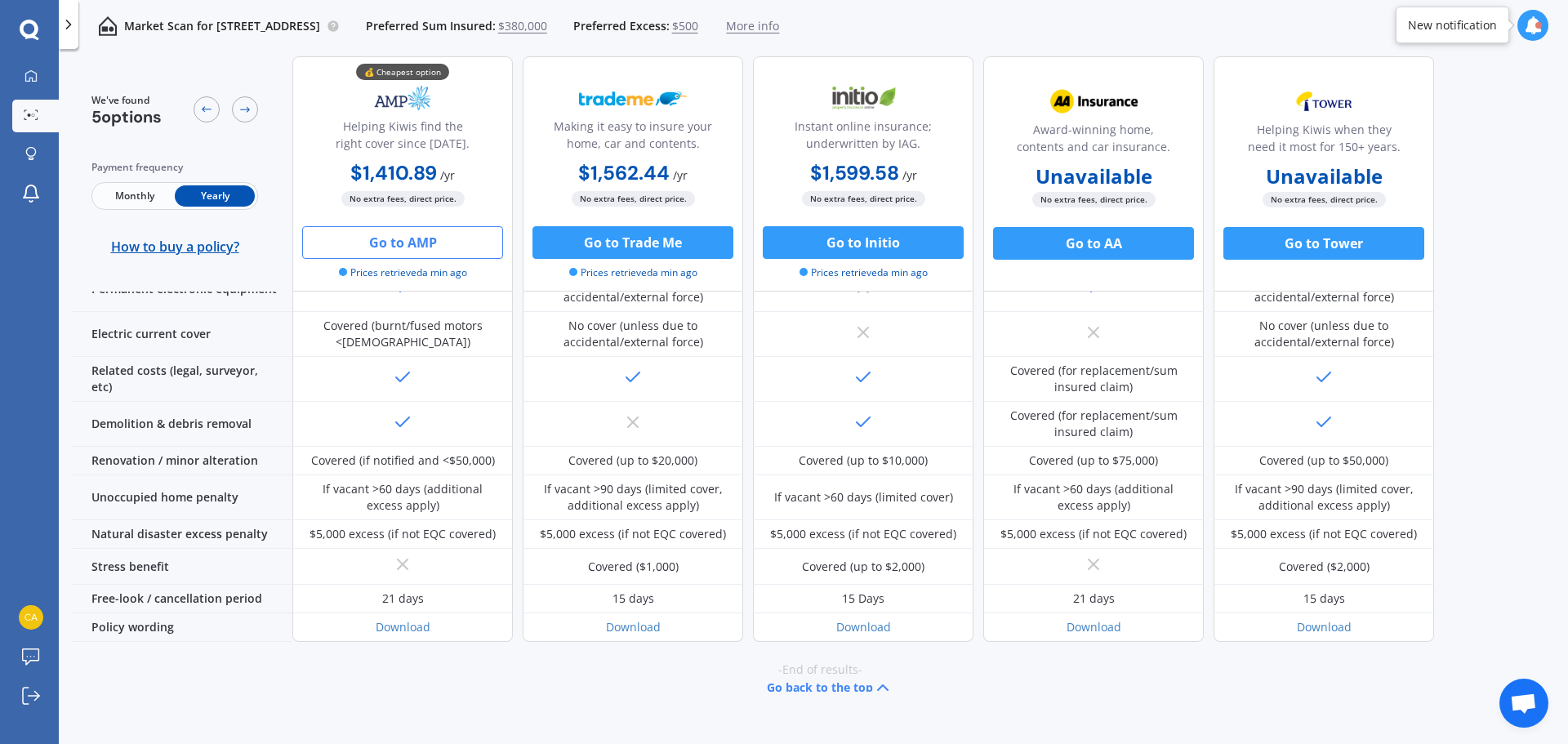
click at [396, 244] on button "Go to AMP" at bounding box center [402, 242] width 201 height 33
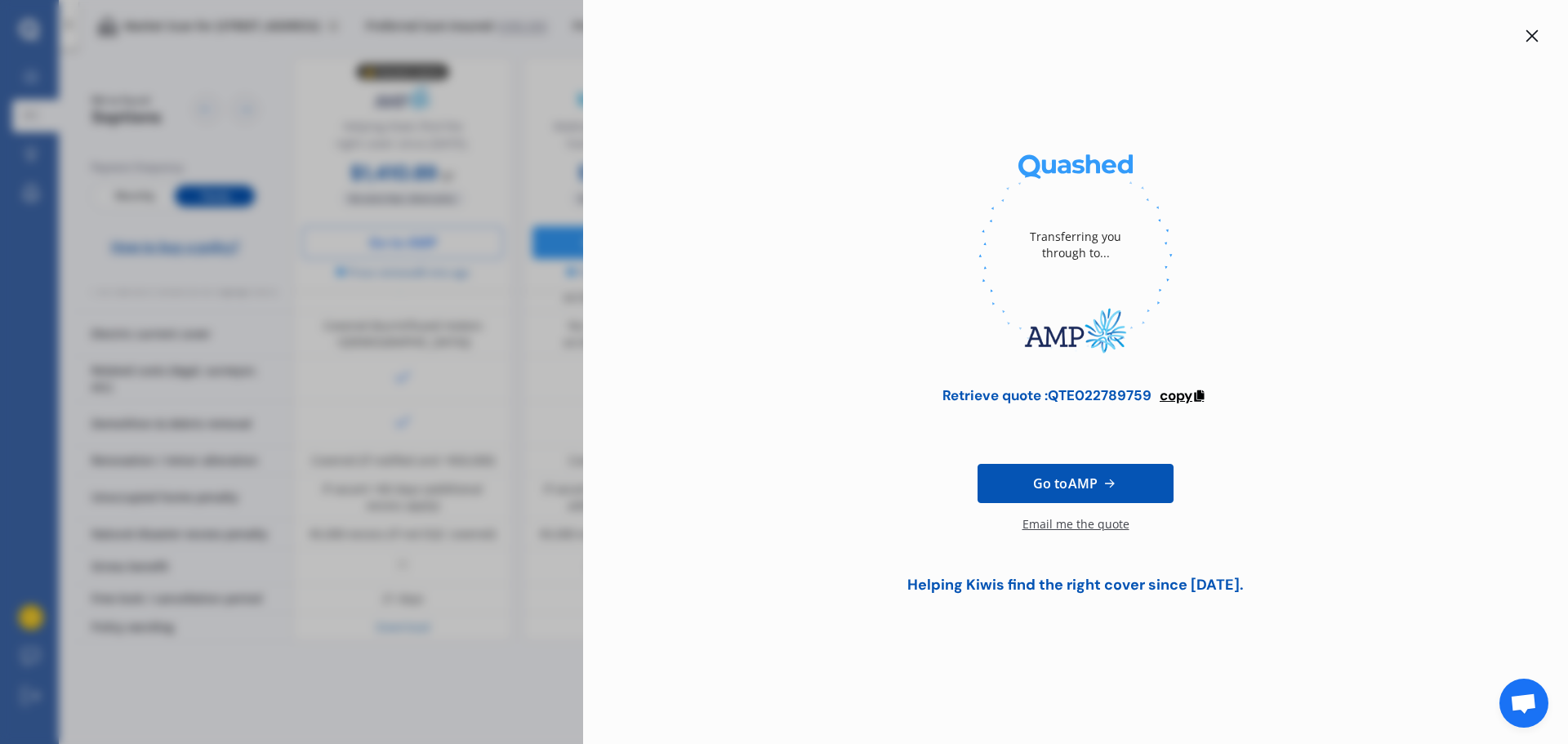
click at [1176, 396] on span "copy" at bounding box center [1176, 395] width 33 height 18
